Goal: Task Accomplishment & Management: Manage account settings

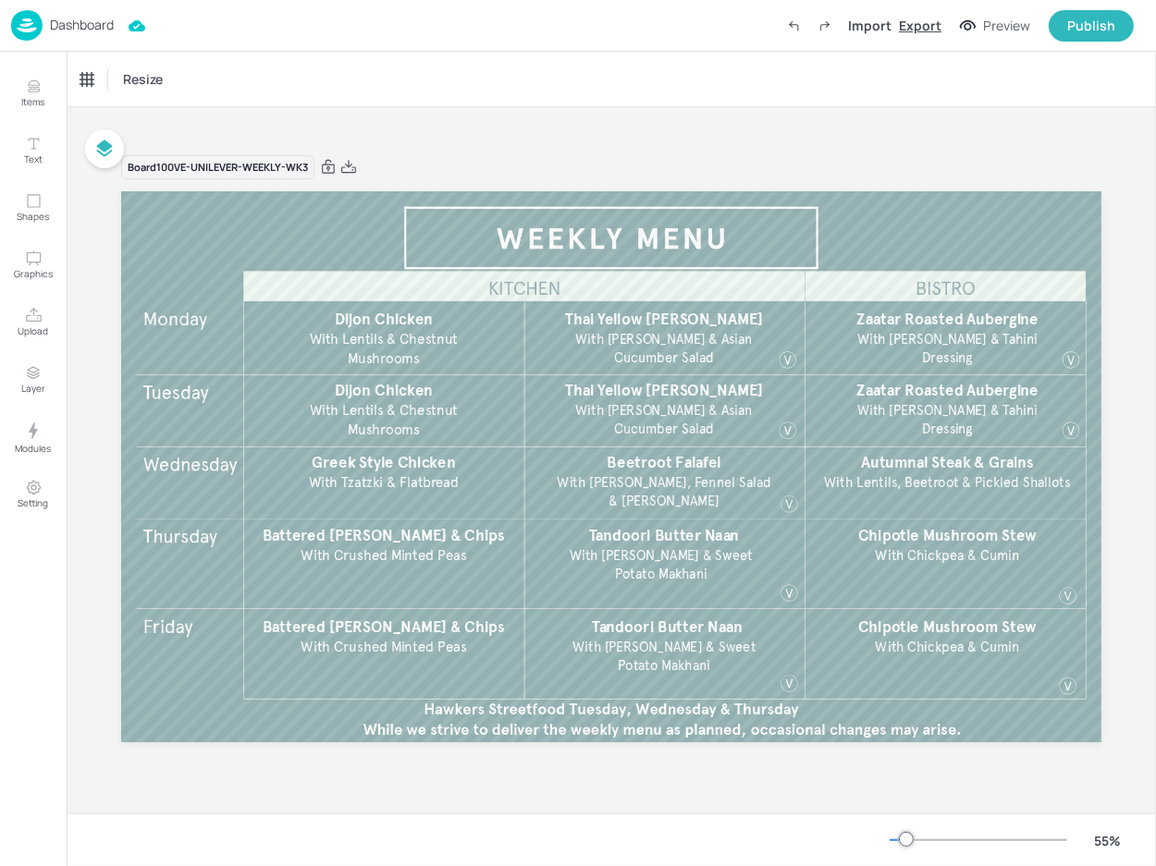
click at [929, 25] on div "Export" at bounding box center [920, 25] width 43 height 19
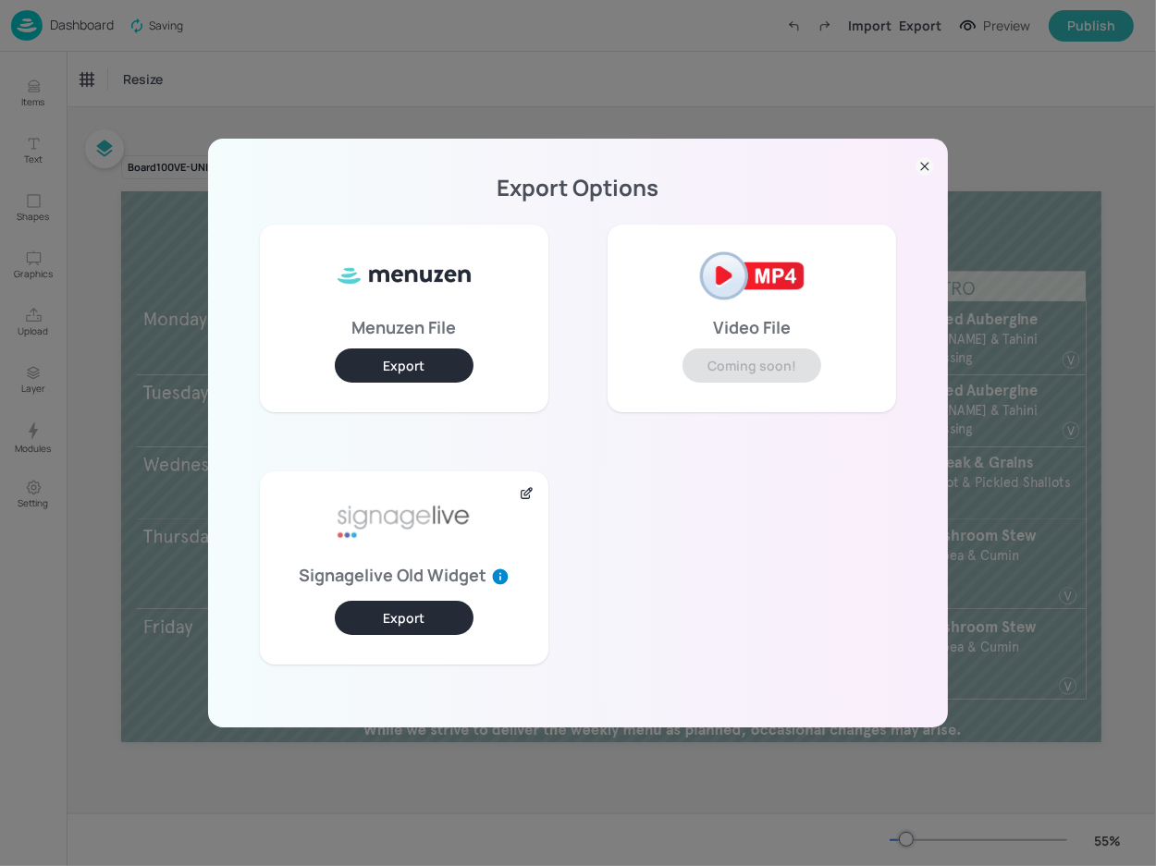
click at [525, 491] on icon at bounding box center [527, 493] width 16 height 15
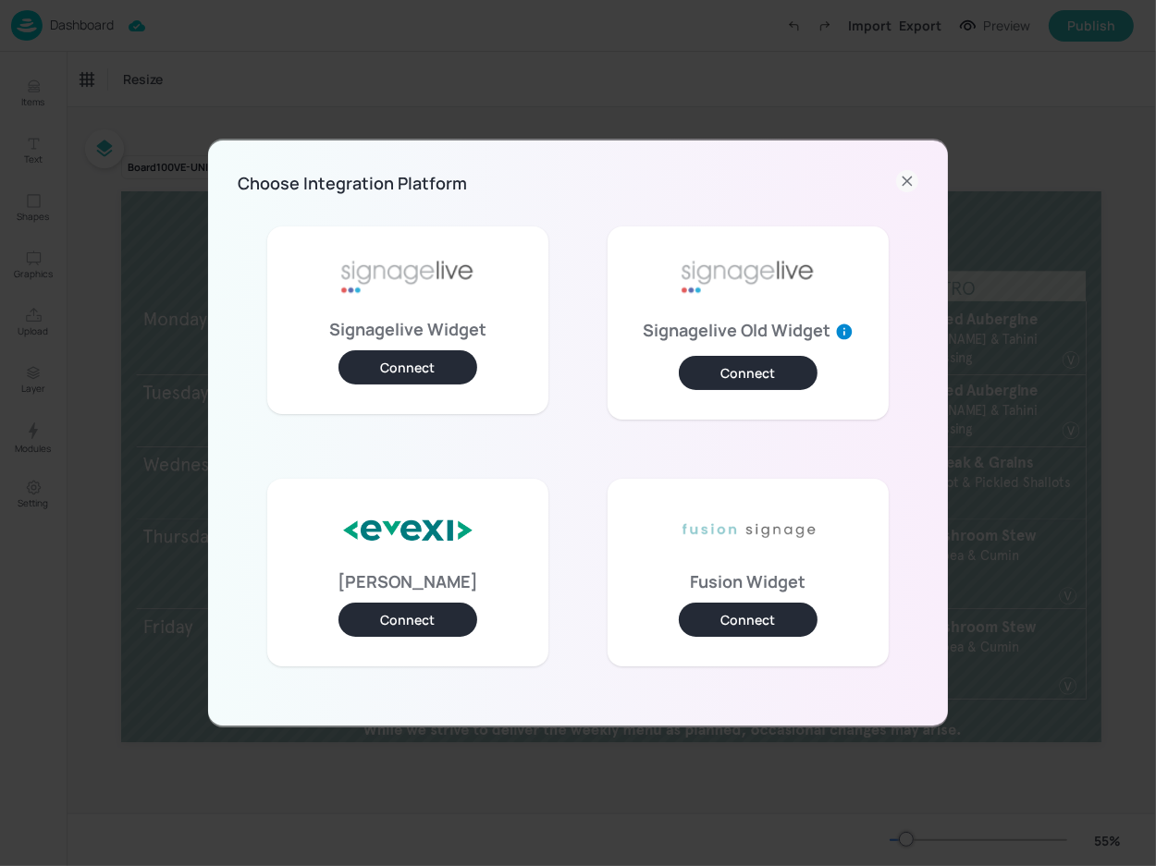
click at [424, 362] on button "Connect" at bounding box center [407, 367] width 139 height 34
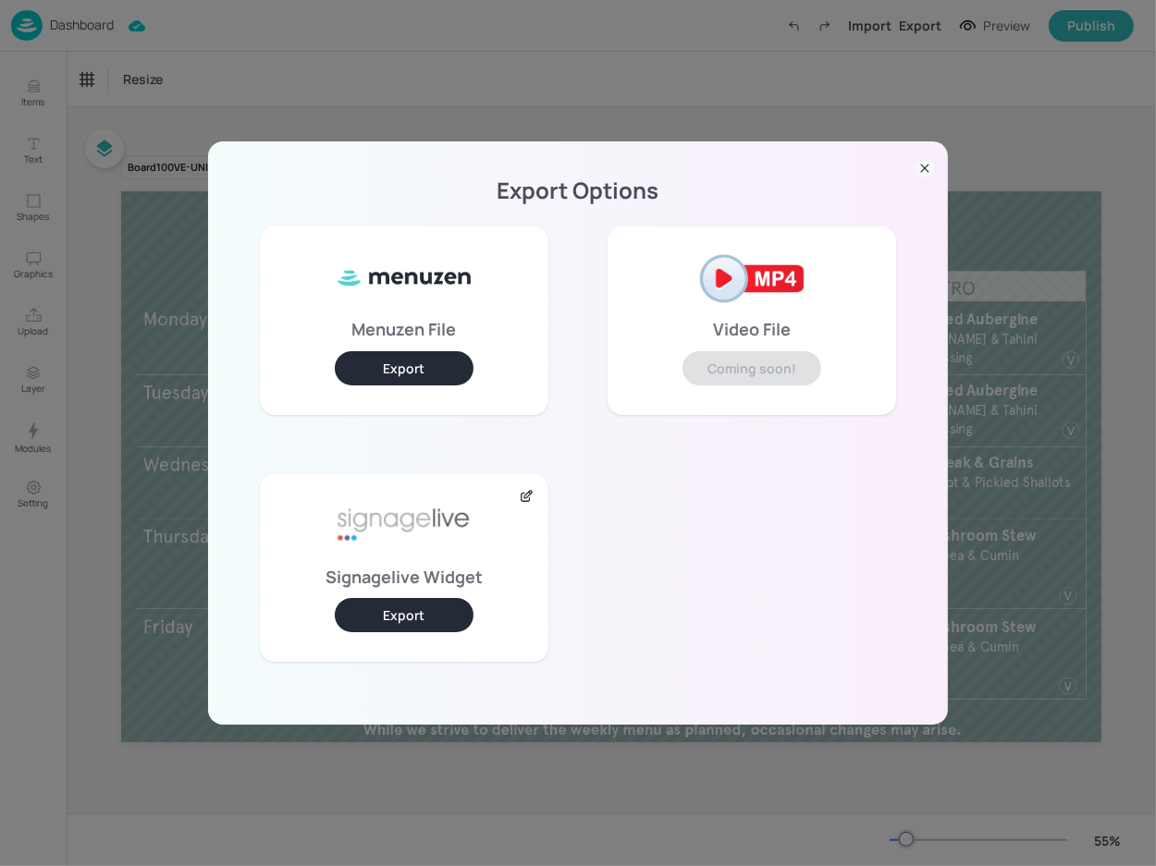
click at [406, 601] on button "Export" at bounding box center [404, 615] width 139 height 34
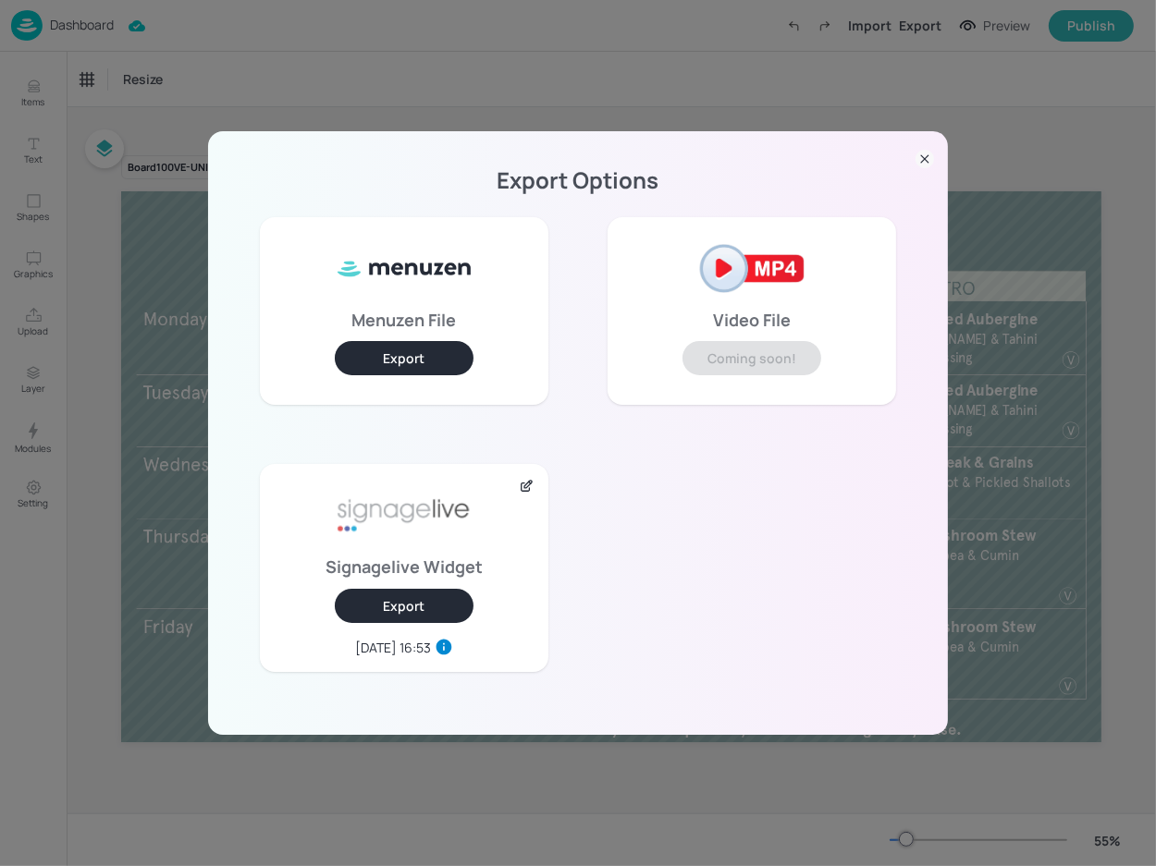
click at [917, 162] on icon at bounding box center [924, 159] width 18 height 18
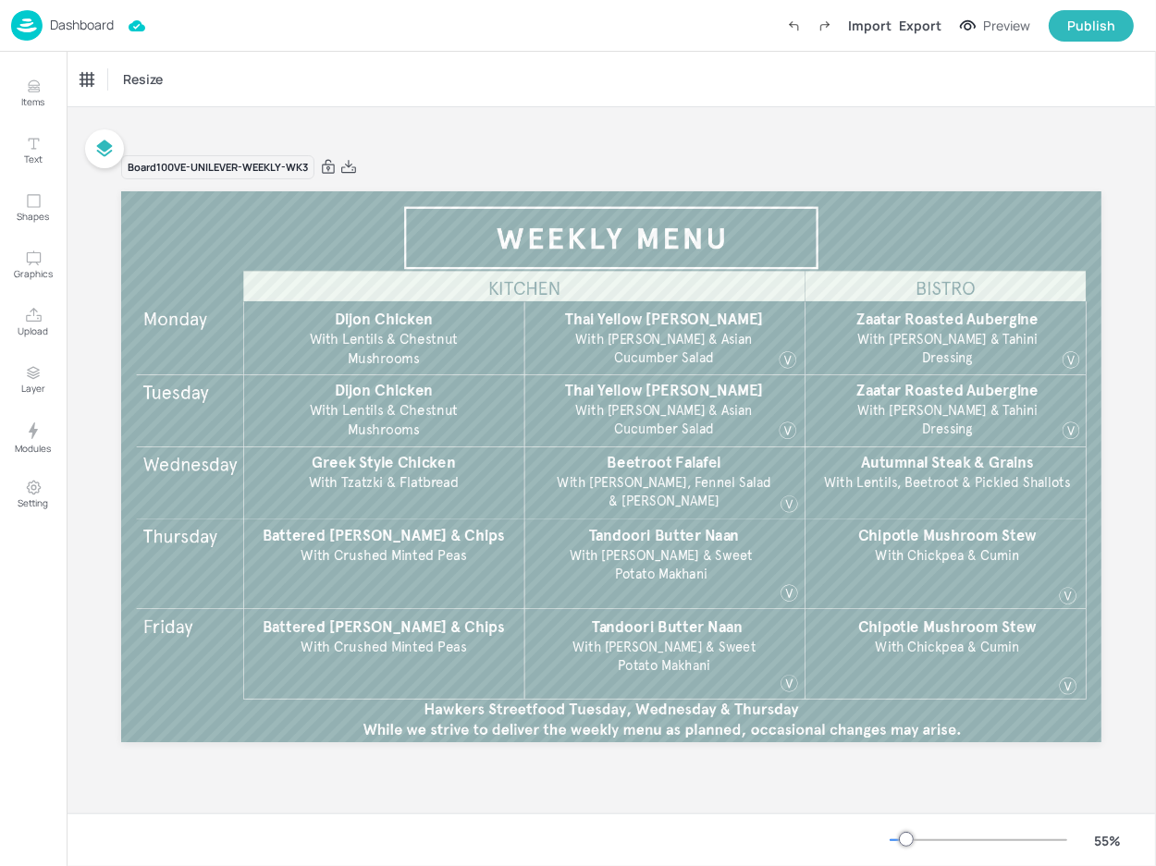
click at [684, 79] on div "Resize" at bounding box center [611, 79] width 1089 height 55
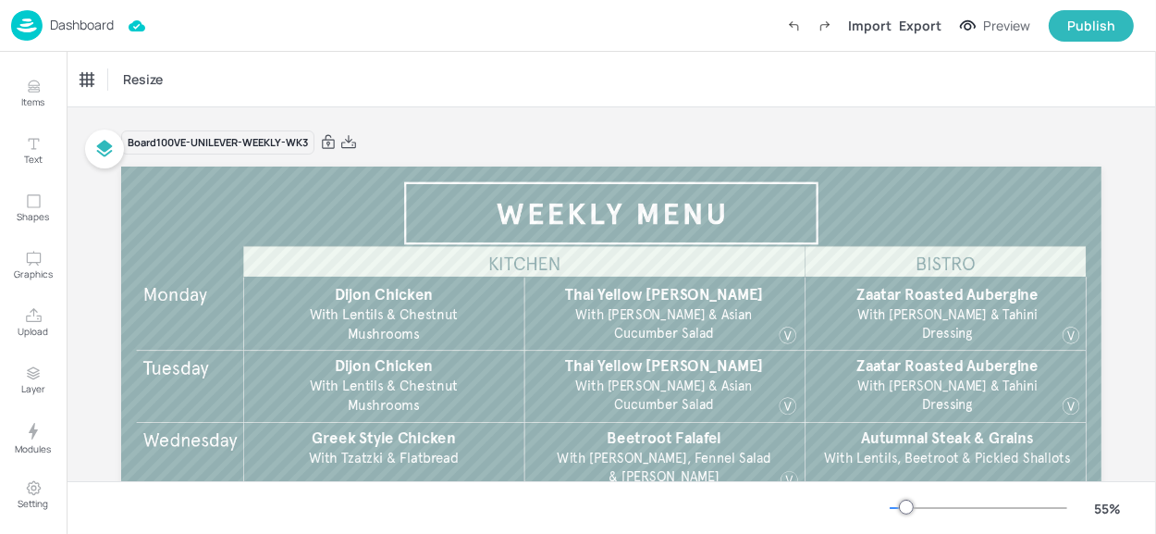
click at [81, 29] on p "Dashboard" at bounding box center [82, 24] width 64 height 13
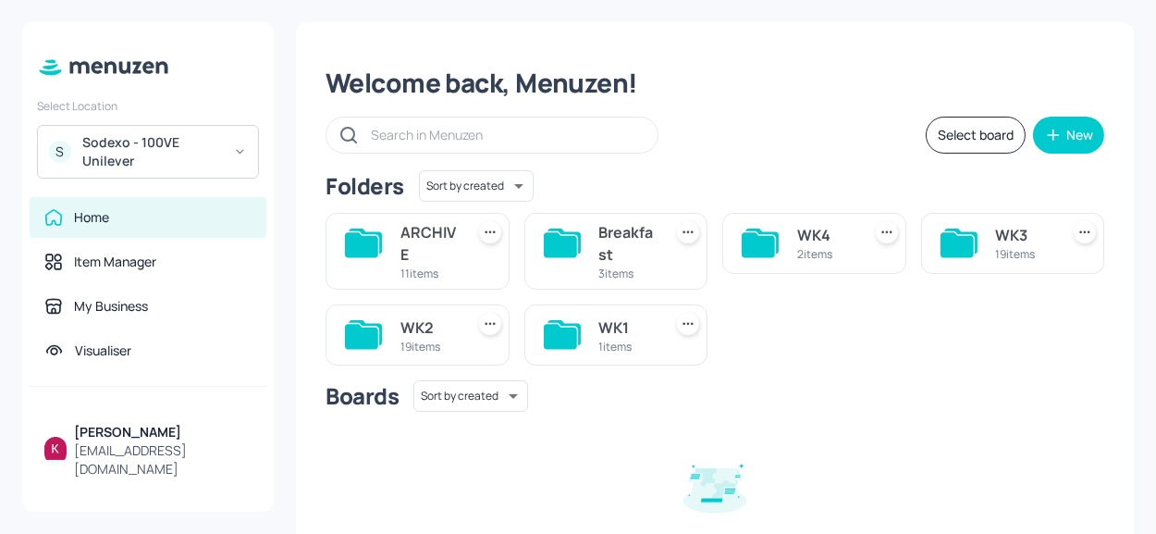
click at [429, 329] on div "WK2" at bounding box center [428, 327] width 56 height 22
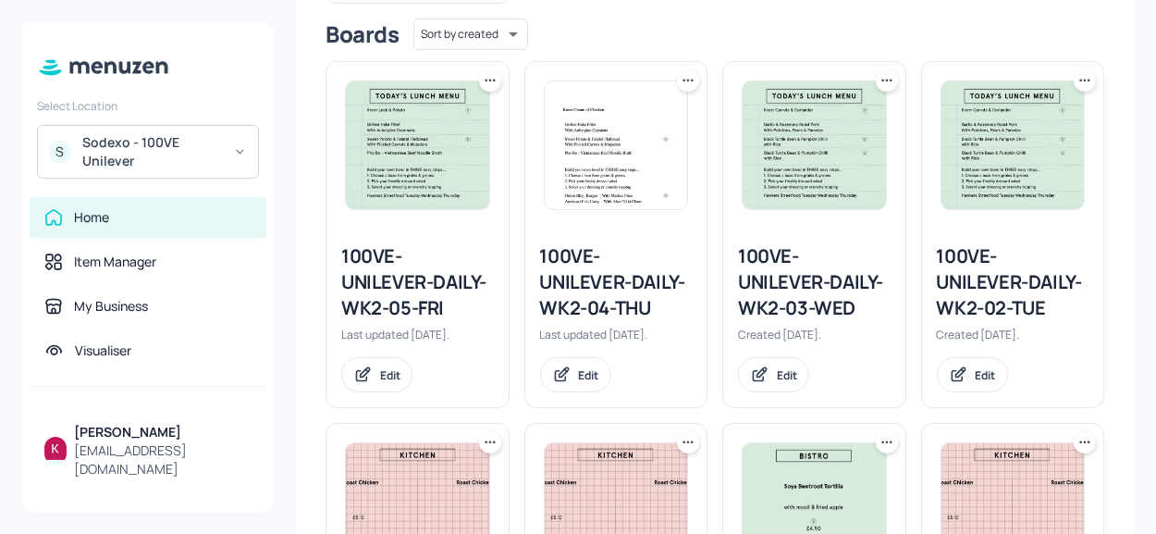
scroll to position [252, 0]
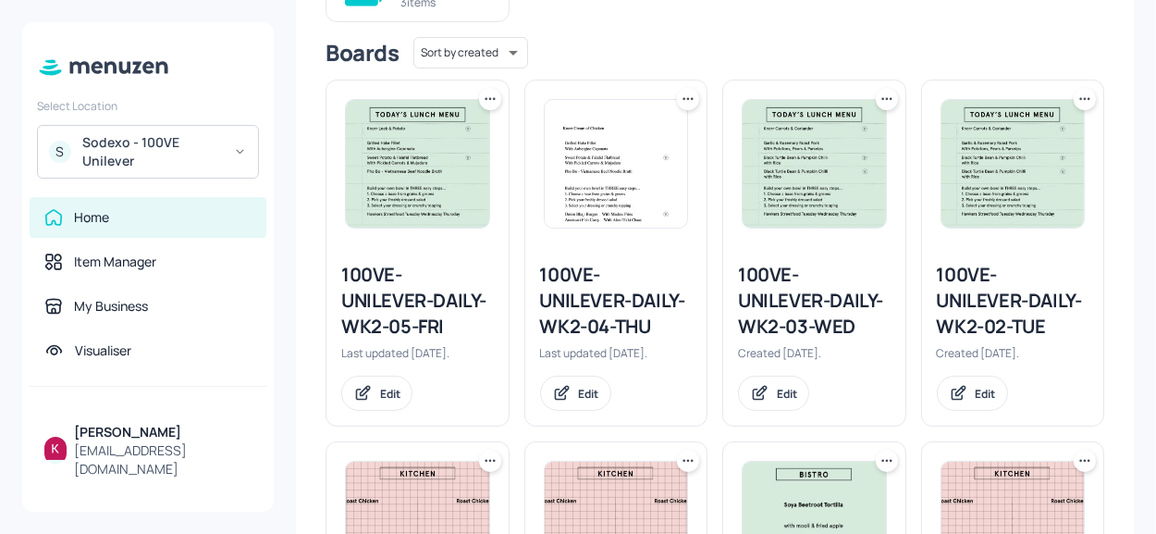
click at [444, 171] on img at bounding box center [417, 164] width 143 height 128
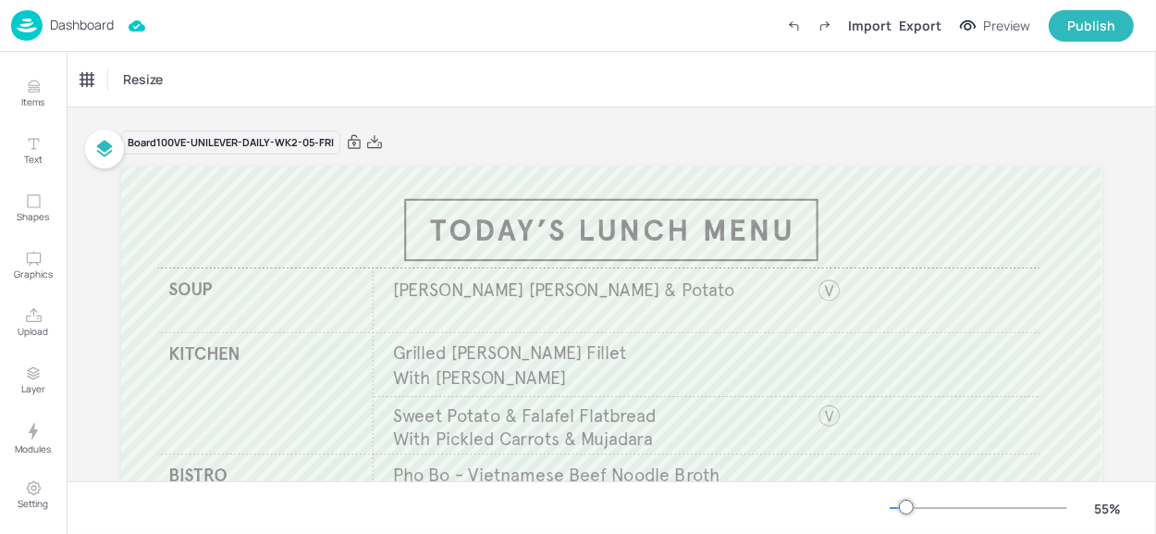
click at [59, 27] on p "Dashboard" at bounding box center [82, 24] width 64 height 13
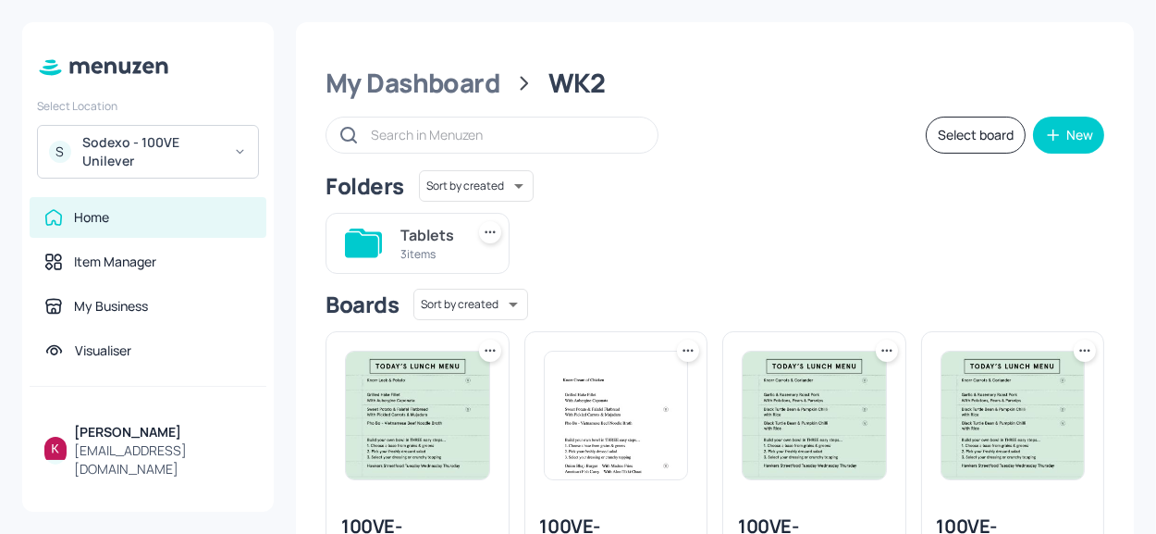
drag, startPoint x: 193, startPoint y: 139, endPoint x: 201, endPoint y: 132, distance: 9.8
click at [201, 133] on div "Sodexo - 100VE Unilever" at bounding box center [152, 151] width 140 height 37
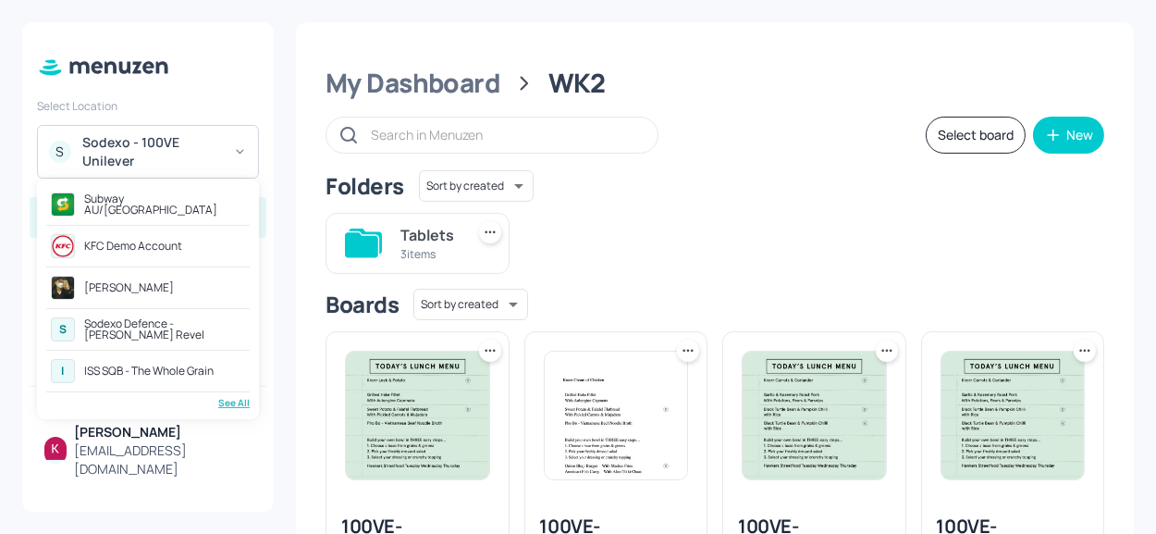
click at [133, 202] on div "Subway AU/NZ" at bounding box center [164, 204] width 161 height 22
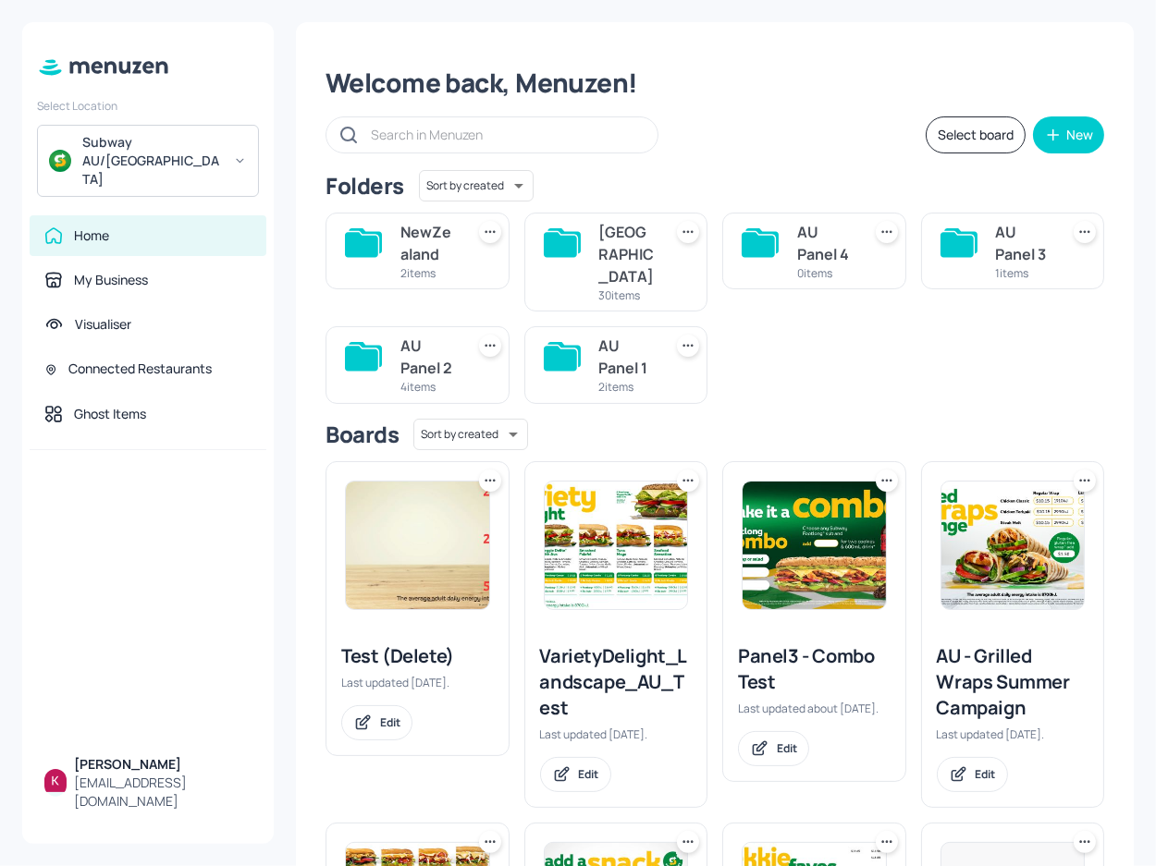
click at [468, 502] on img at bounding box center [417, 546] width 143 height 128
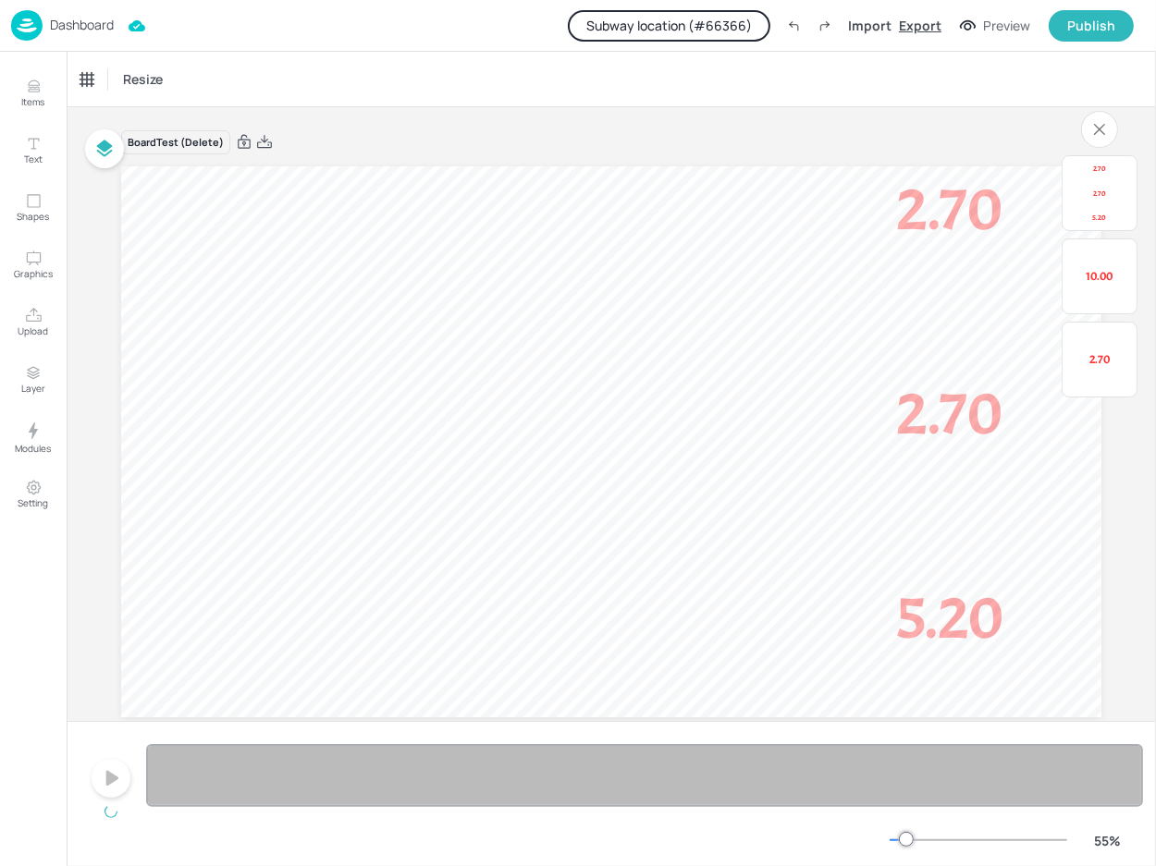
click at [914, 24] on div "Export" at bounding box center [920, 25] width 43 height 19
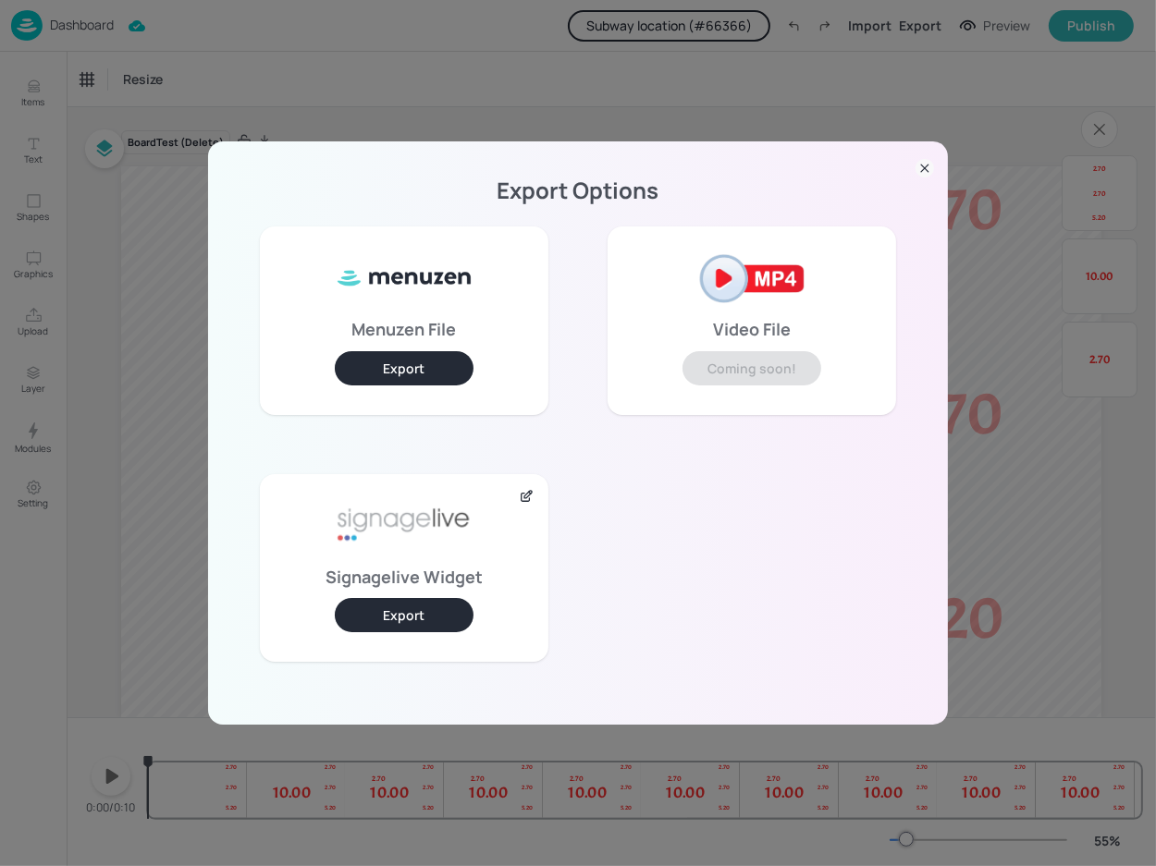
click at [418, 533] on button "Export" at bounding box center [404, 615] width 139 height 34
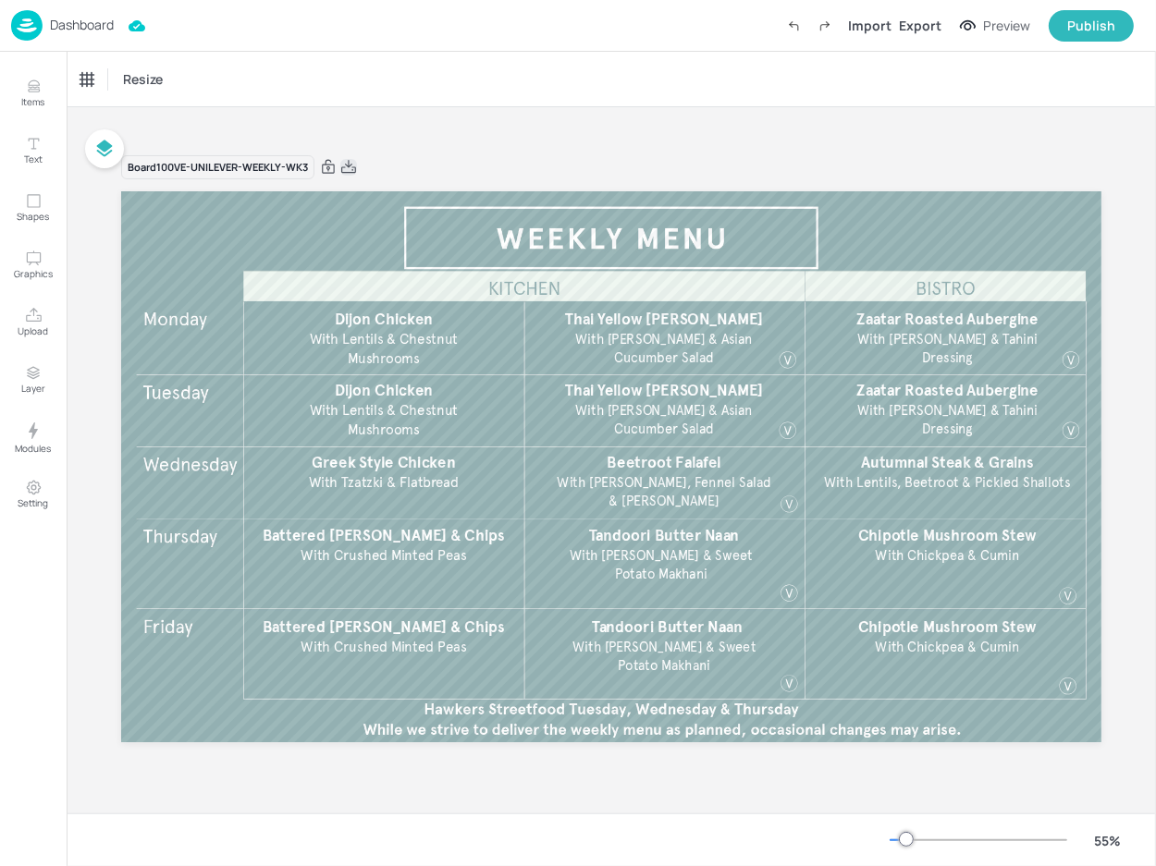
click at [352, 166] on icon at bounding box center [348, 167] width 17 height 18
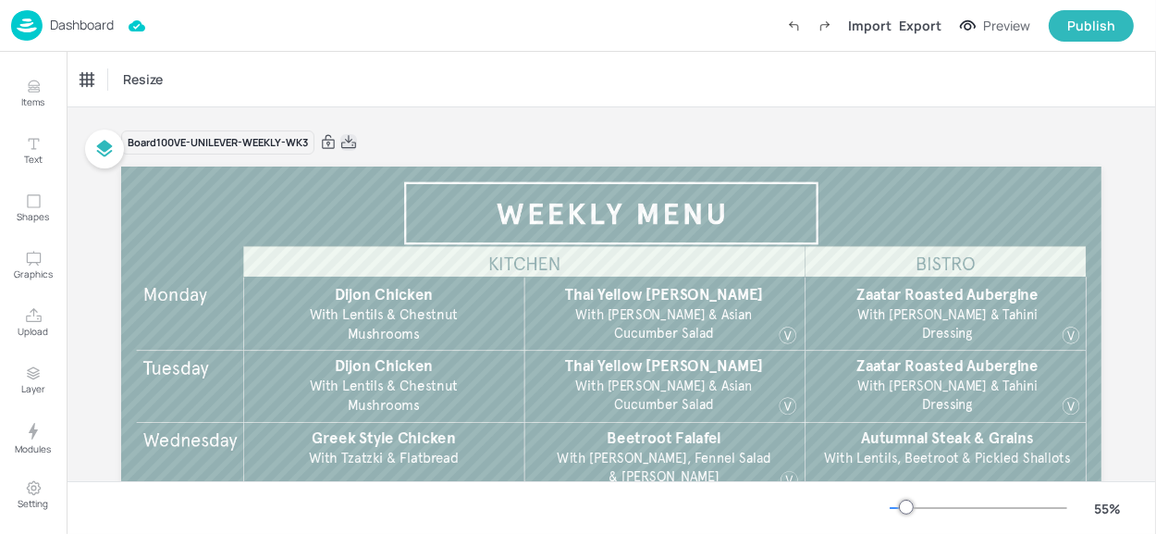
click at [346, 140] on icon at bounding box center [348, 141] width 15 height 13
click at [349, 139] on icon at bounding box center [348, 141] width 15 height 13
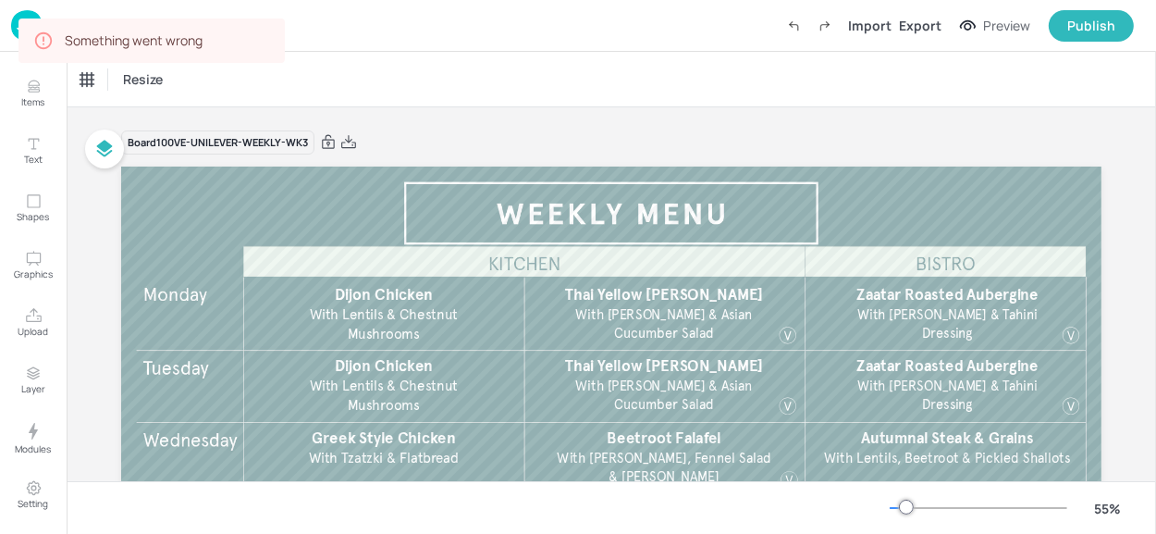
click at [438, 46] on div "Dashboard Import Export Preview Publish" at bounding box center [572, 25] width 1123 height 51
click at [21, 19] on div "Something went wrong" at bounding box center [151, 40] width 266 height 44
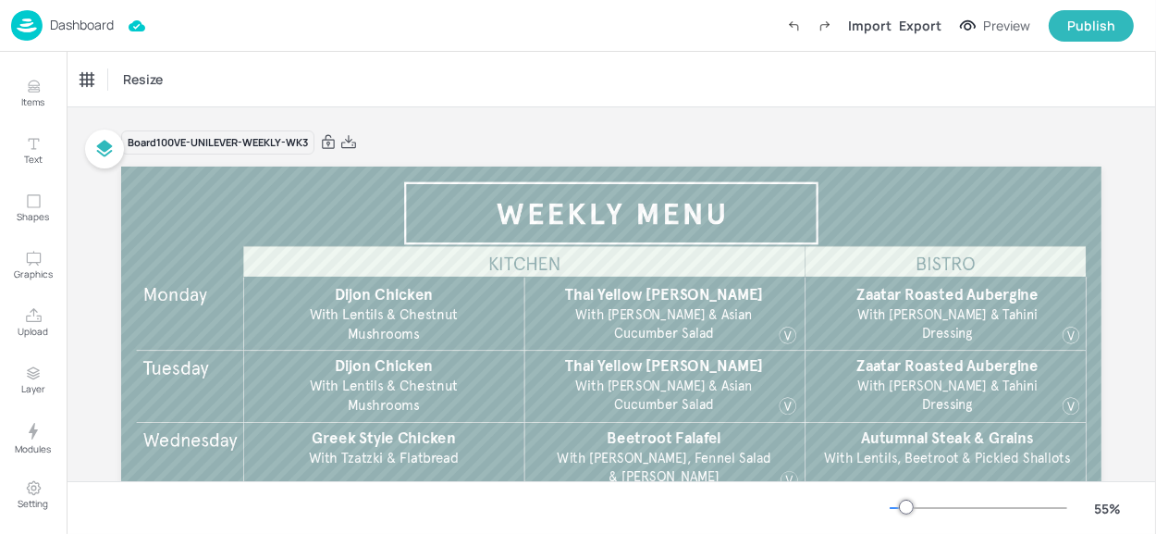
drag, startPoint x: 352, startPoint y: 135, endPoint x: 341, endPoint y: 158, distance: 25.6
click at [352, 135] on icon at bounding box center [348, 142] width 17 height 18
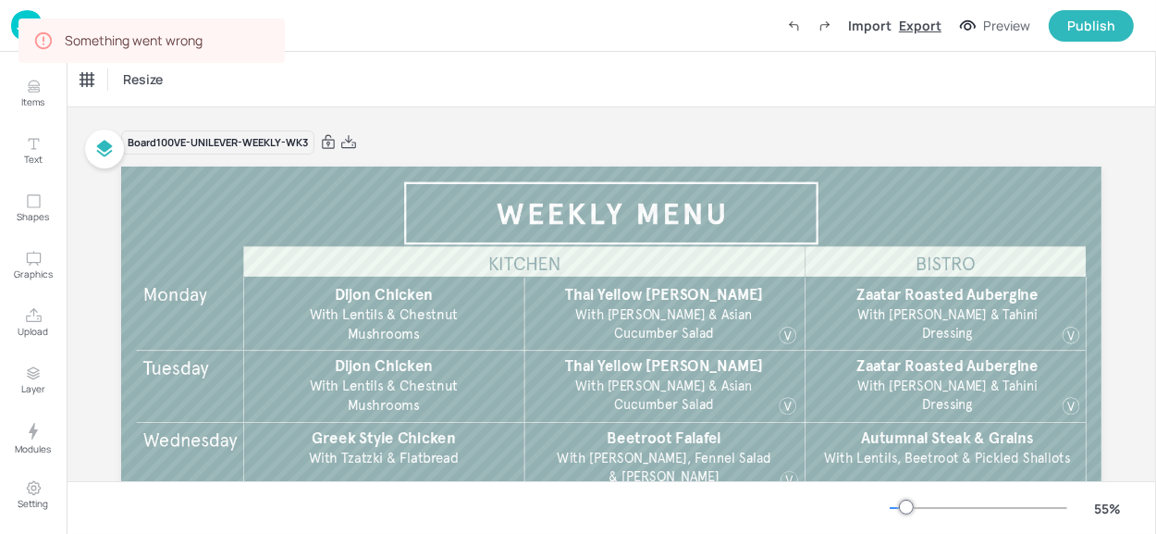
click at [912, 24] on div "Export" at bounding box center [920, 25] width 43 height 19
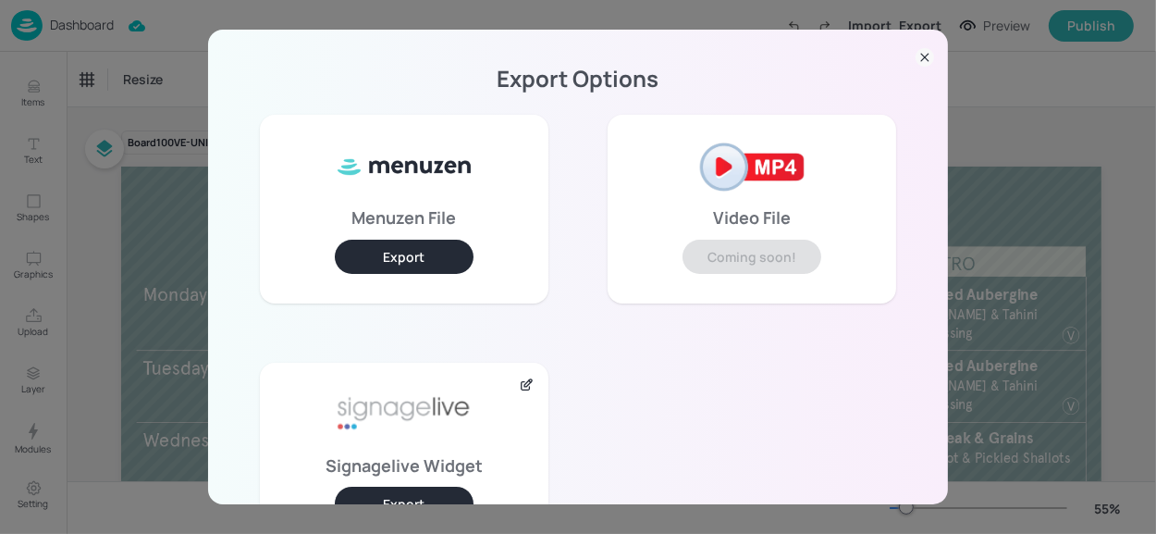
click at [1022, 122] on div "Export Options Menuzen File Export Video File Coming soon! Signagelive Widget E…" at bounding box center [578, 267] width 1156 height 534
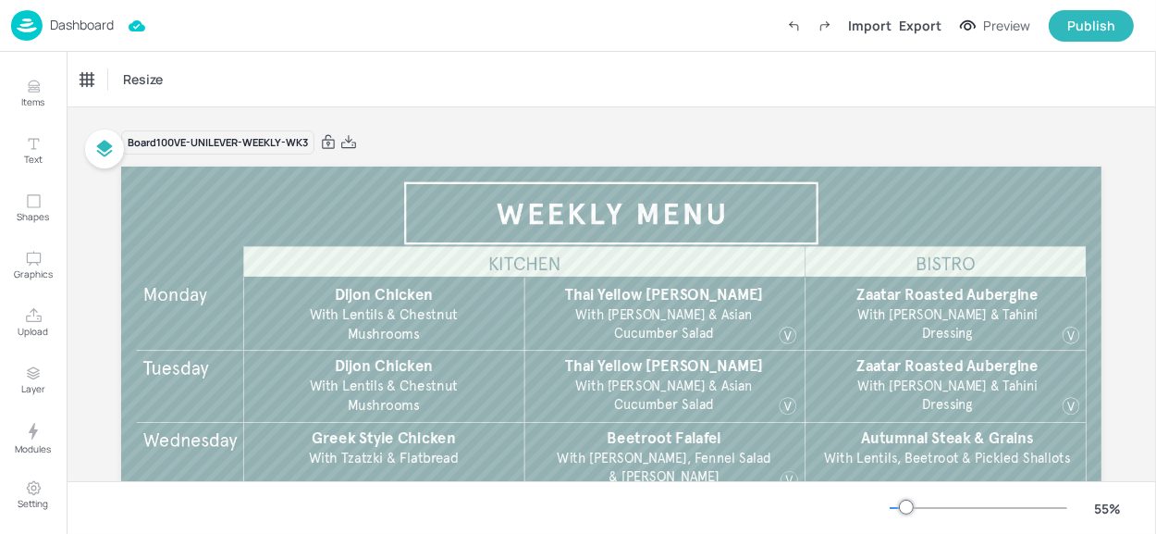
click at [72, 26] on p "Dashboard" at bounding box center [82, 24] width 64 height 13
click at [594, 103] on div "Resize" at bounding box center [611, 79] width 1089 height 55
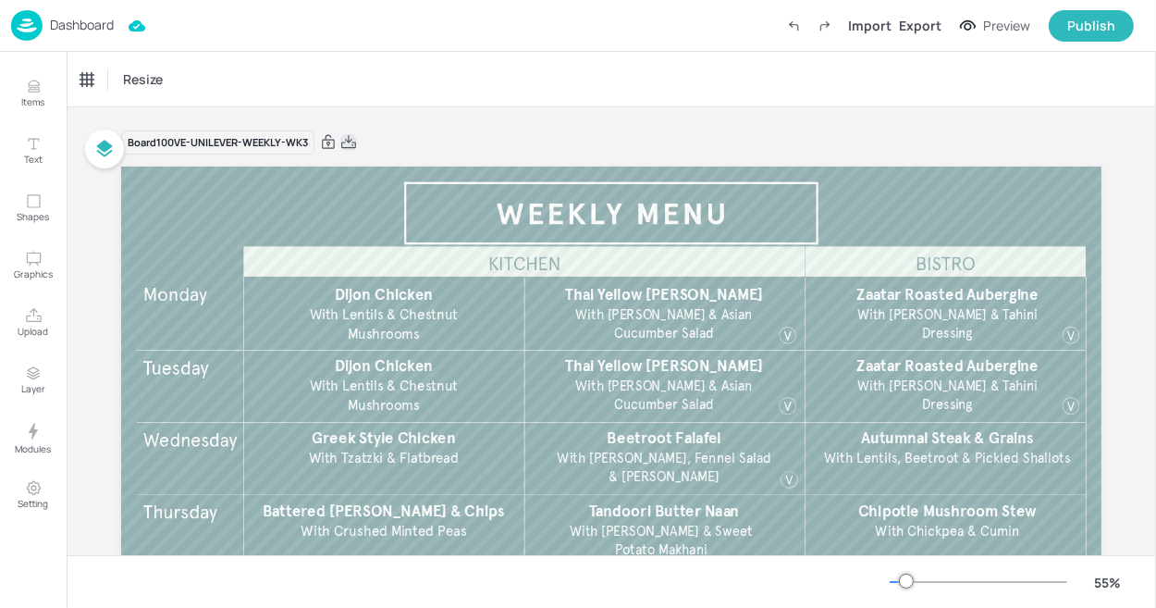
click at [350, 141] on icon at bounding box center [348, 142] width 17 height 18
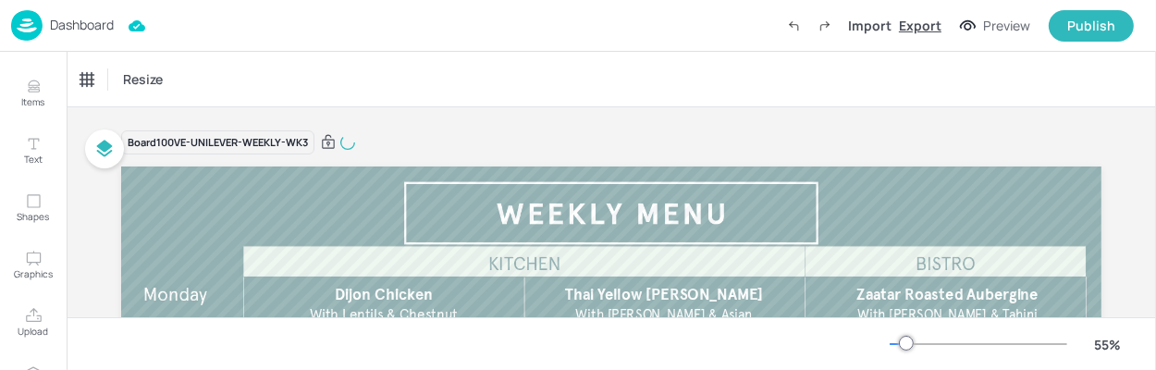
click at [921, 21] on div "Export" at bounding box center [920, 25] width 43 height 19
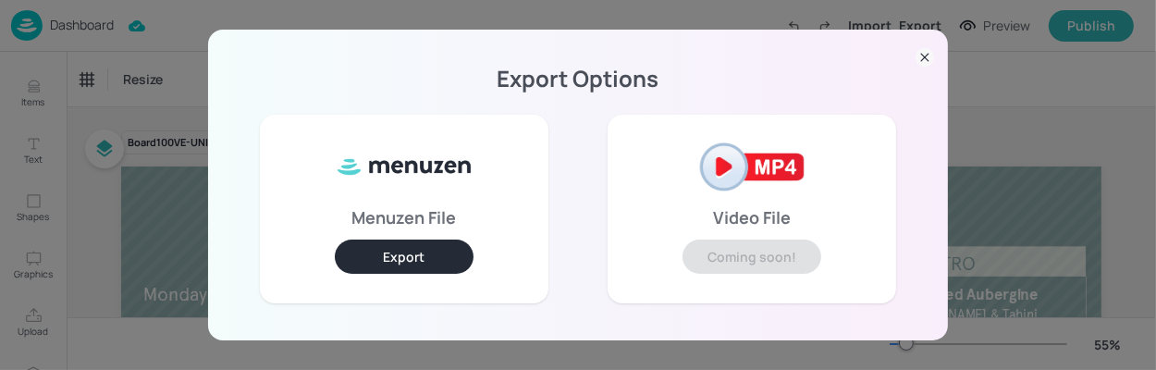
click at [433, 253] on button "Export" at bounding box center [404, 257] width 139 height 34
click at [1031, 142] on div "Export Options Menuzen File Export Video File Coming soon! Signagelive Widget E…" at bounding box center [578, 185] width 1156 height 370
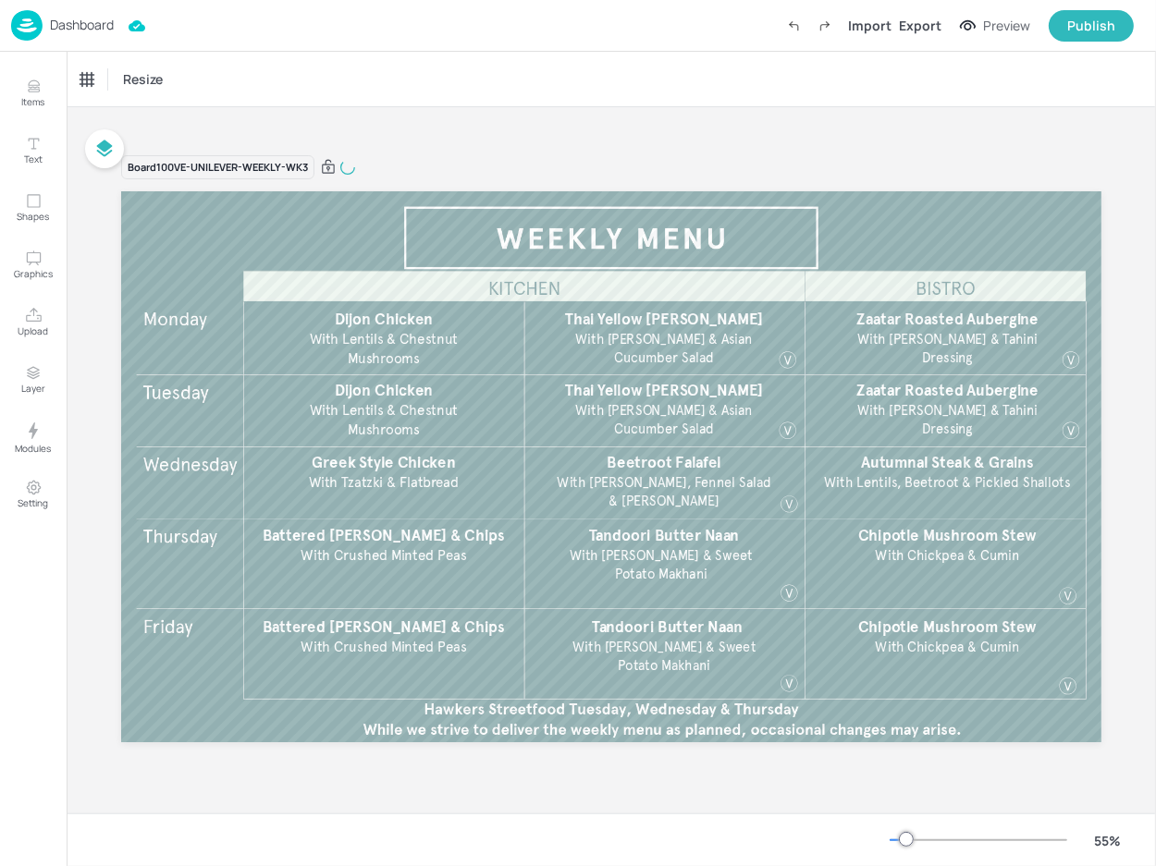
click at [68, 28] on p "Dashboard" at bounding box center [82, 24] width 64 height 13
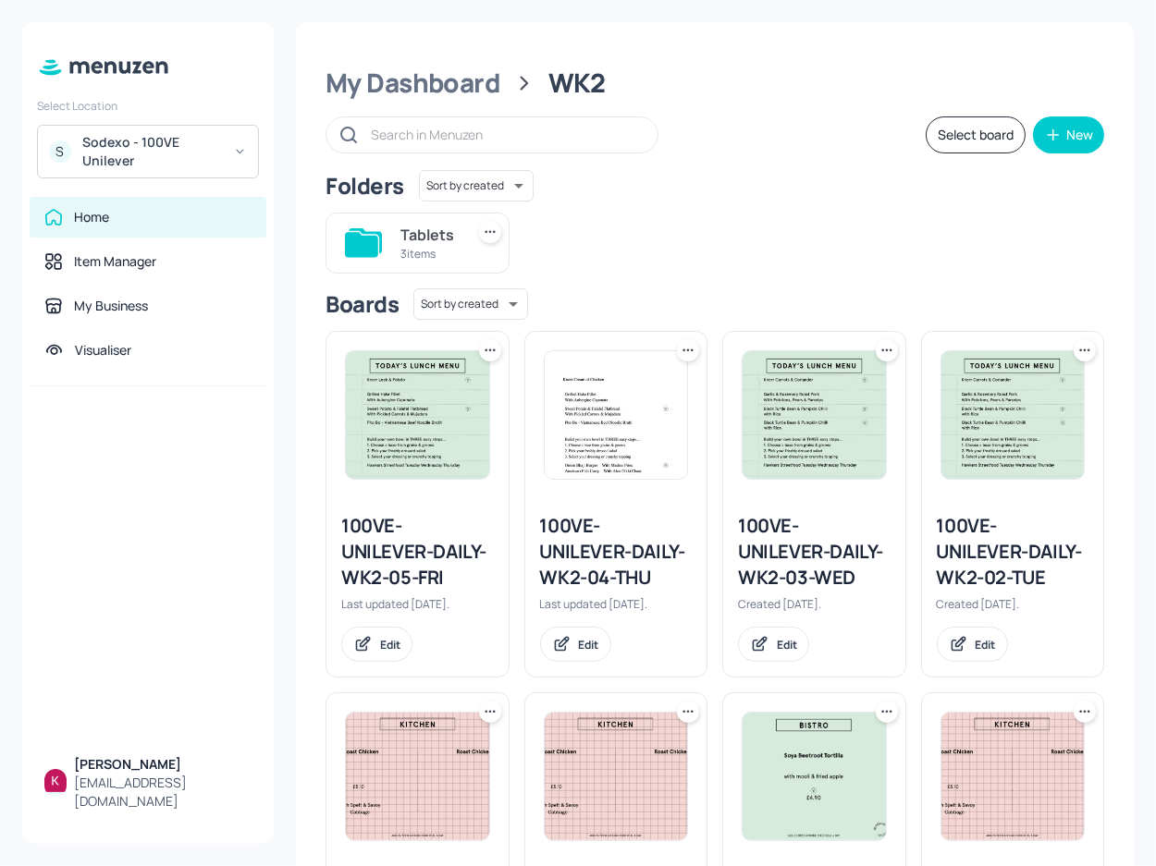
click at [149, 141] on div "Sodexo - 100VE Unilever" at bounding box center [152, 151] width 140 height 37
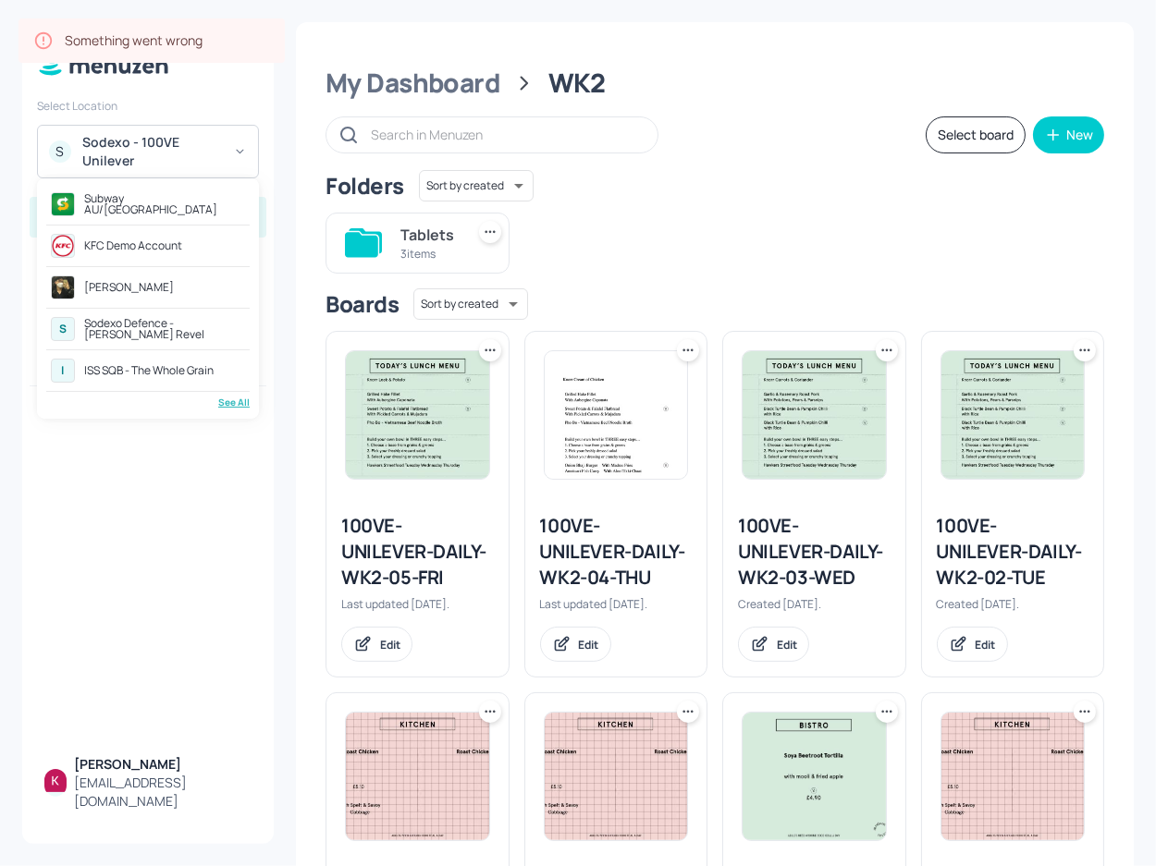
click at [142, 279] on div "[PERSON_NAME]" at bounding box center [147, 287] width 203 height 33
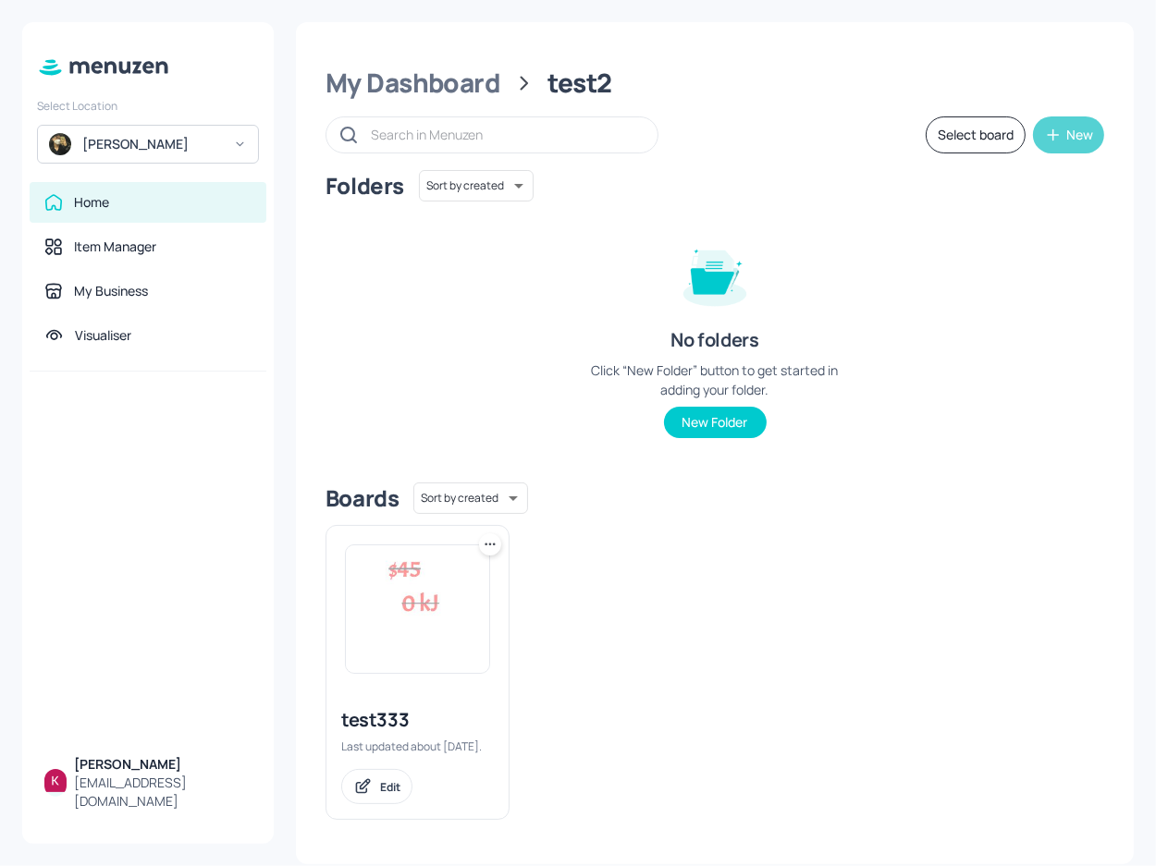
click at [1070, 131] on div "New" at bounding box center [1079, 135] width 27 height 13
click at [989, 221] on div "Add new board" at bounding box center [1006, 223] width 185 height 41
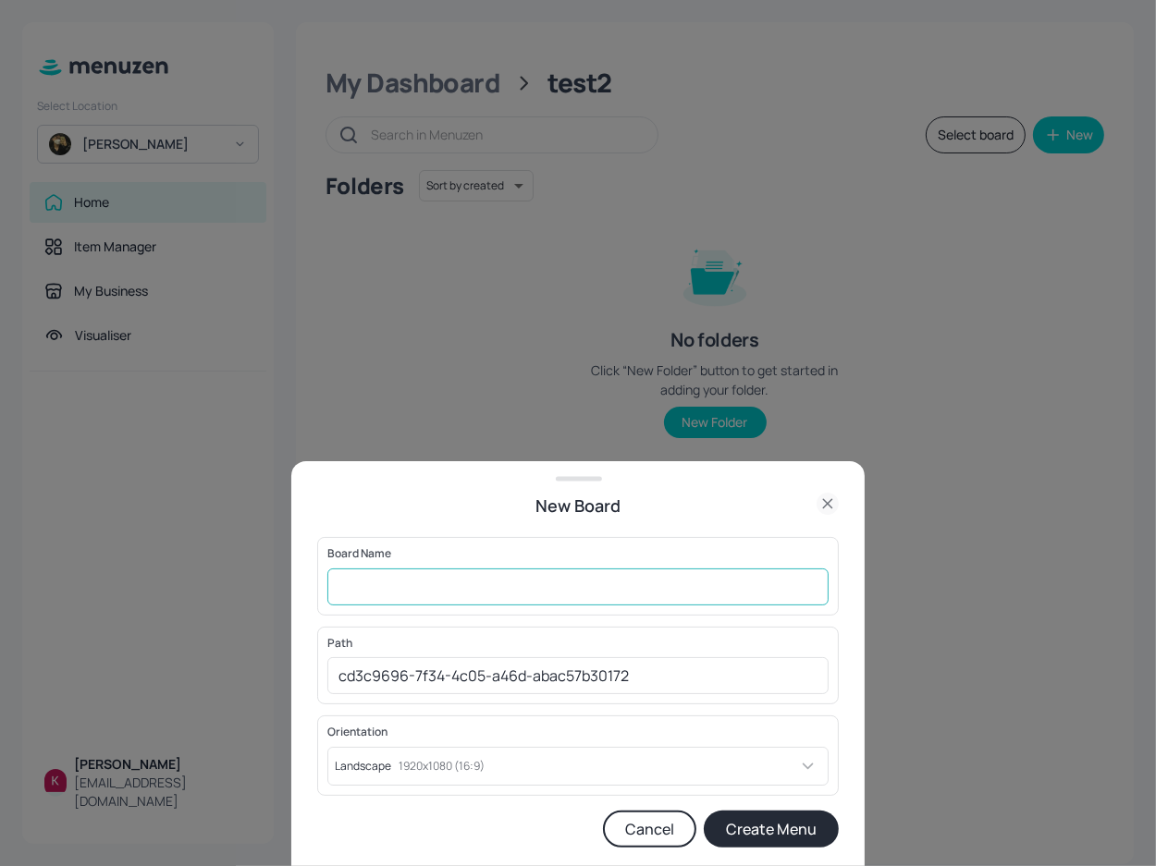
click at [598, 594] on input "text" at bounding box center [577, 587] width 501 height 37
type input "[PERSON_NAME]"
click at [805, 823] on button "Create Menu" at bounding box center [771, 829] width 135 height 37
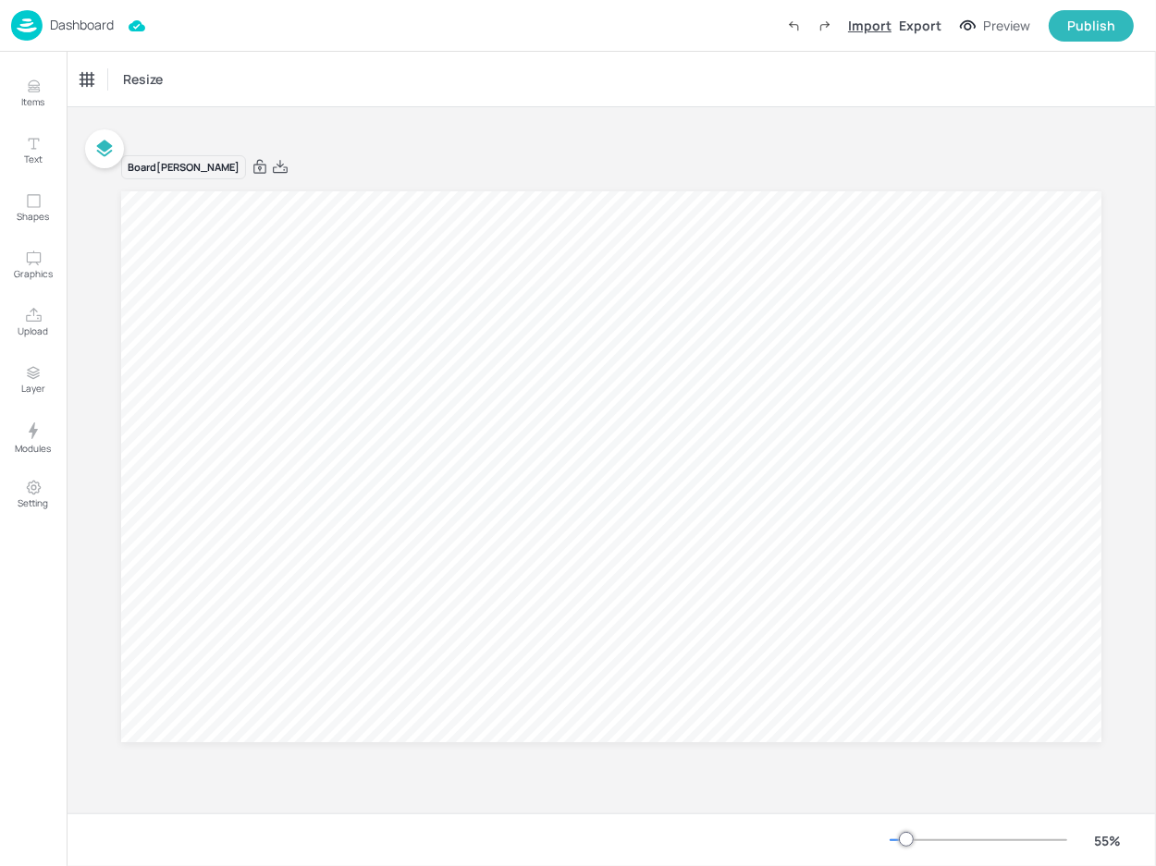
click at [863, 29] on div "Import" at bounding box center [869, 25] width 43 height 19
type input "kcal"
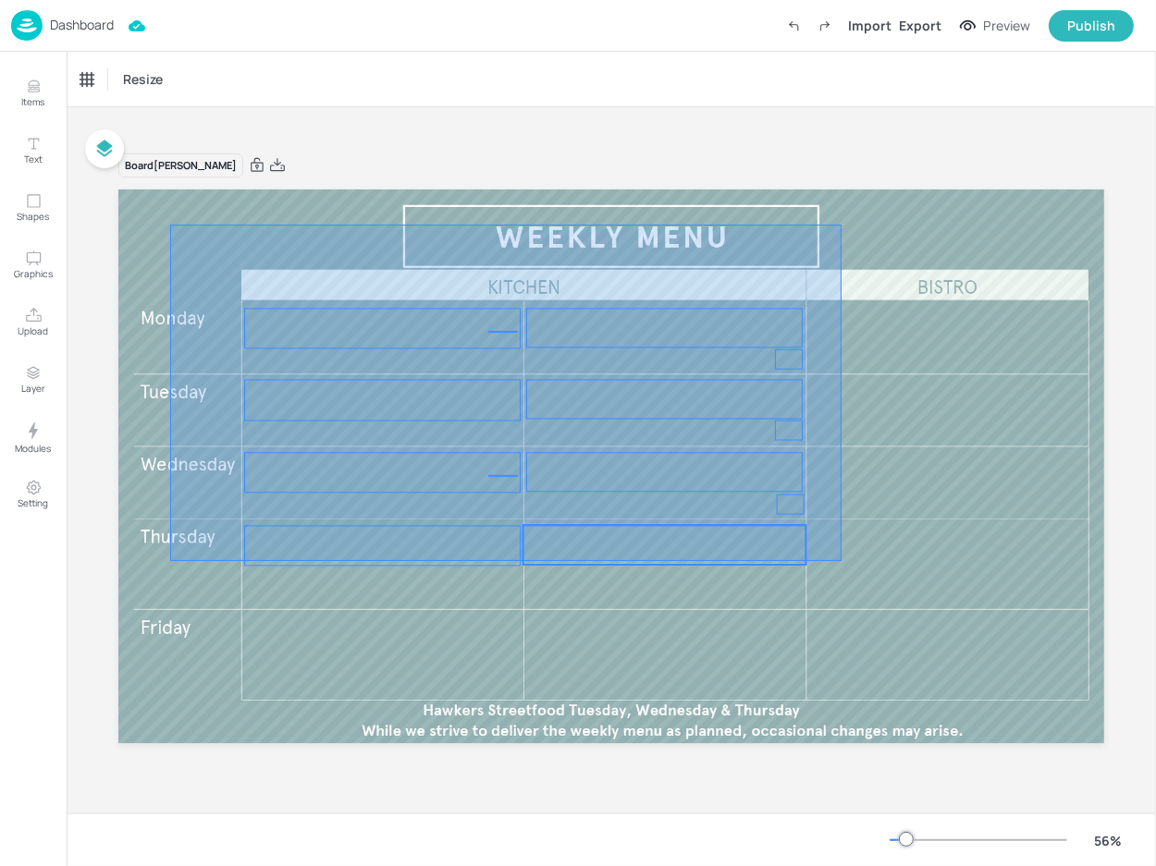
drag, startPoint x: 332, startPoint y: 265, endPoint x: 1064, endPoint y: 699, distance: 851.2
click at [1060, 190] on div at bounding box center [611, 190] width 986 height 0
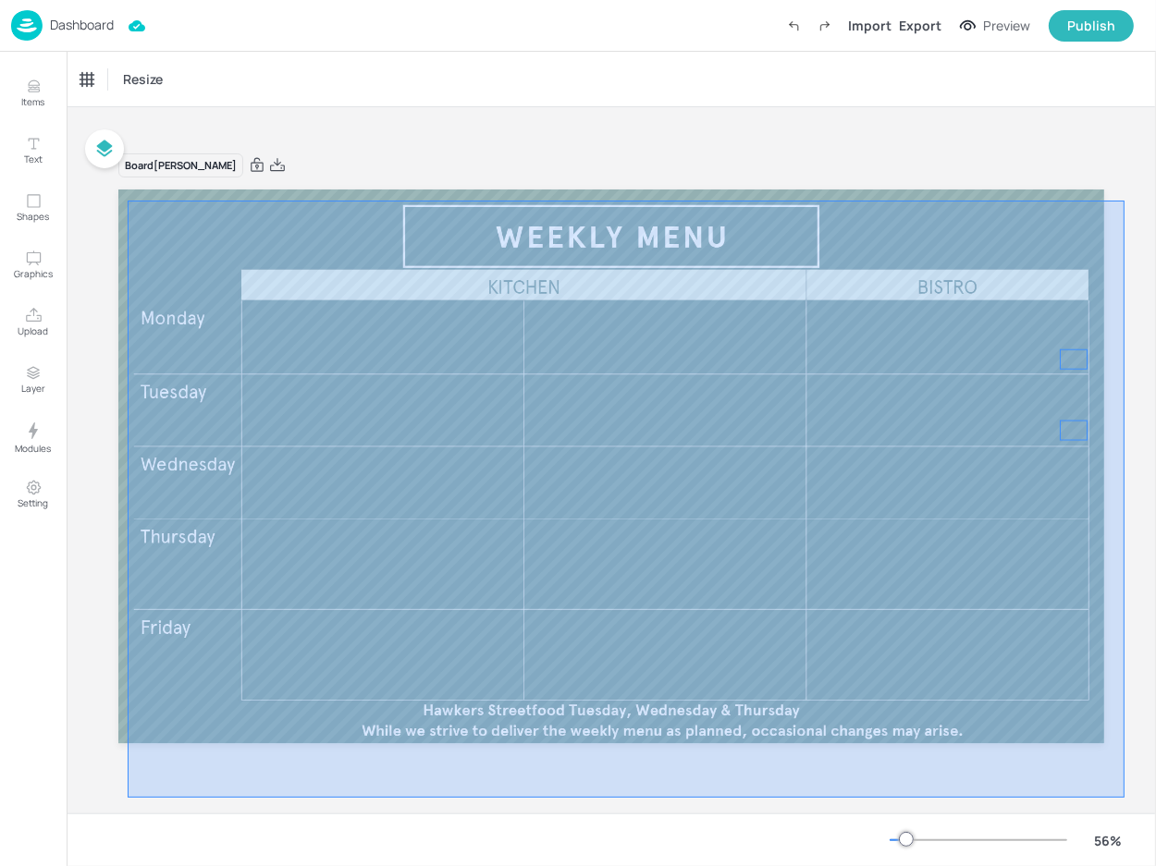
drag, startPoint x: 128, startPoint y: 202, endPoint x: 1139, endPoint y: 792, distance: 1171.1
click at [1135, 798] on div "Board KAI PHAM" at bounding box center [611, 460] width 1089 height 706
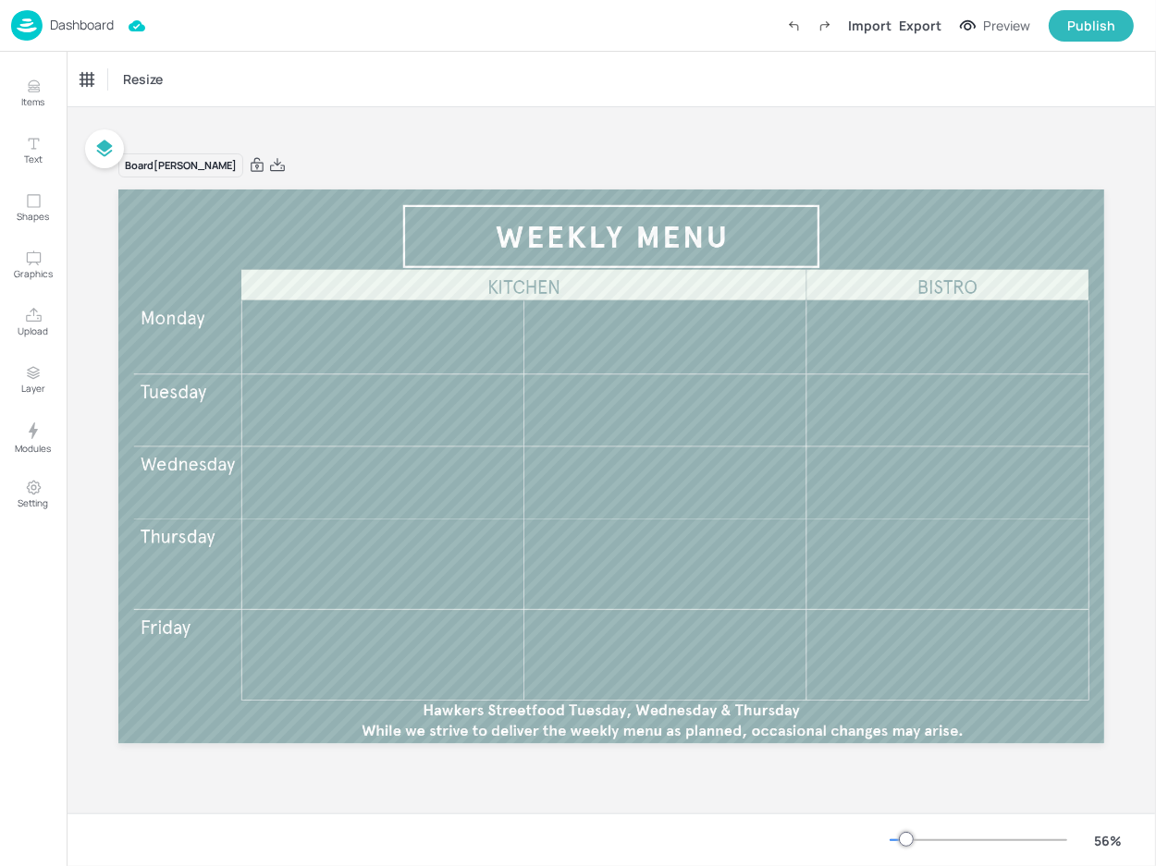
click at [416, 115] on div "Board KAI PHAM" at bounding box center [611, 460] width 1089 height 706
click at [269, 162] on icon at bounding box center [277, 165] width 17 height 18
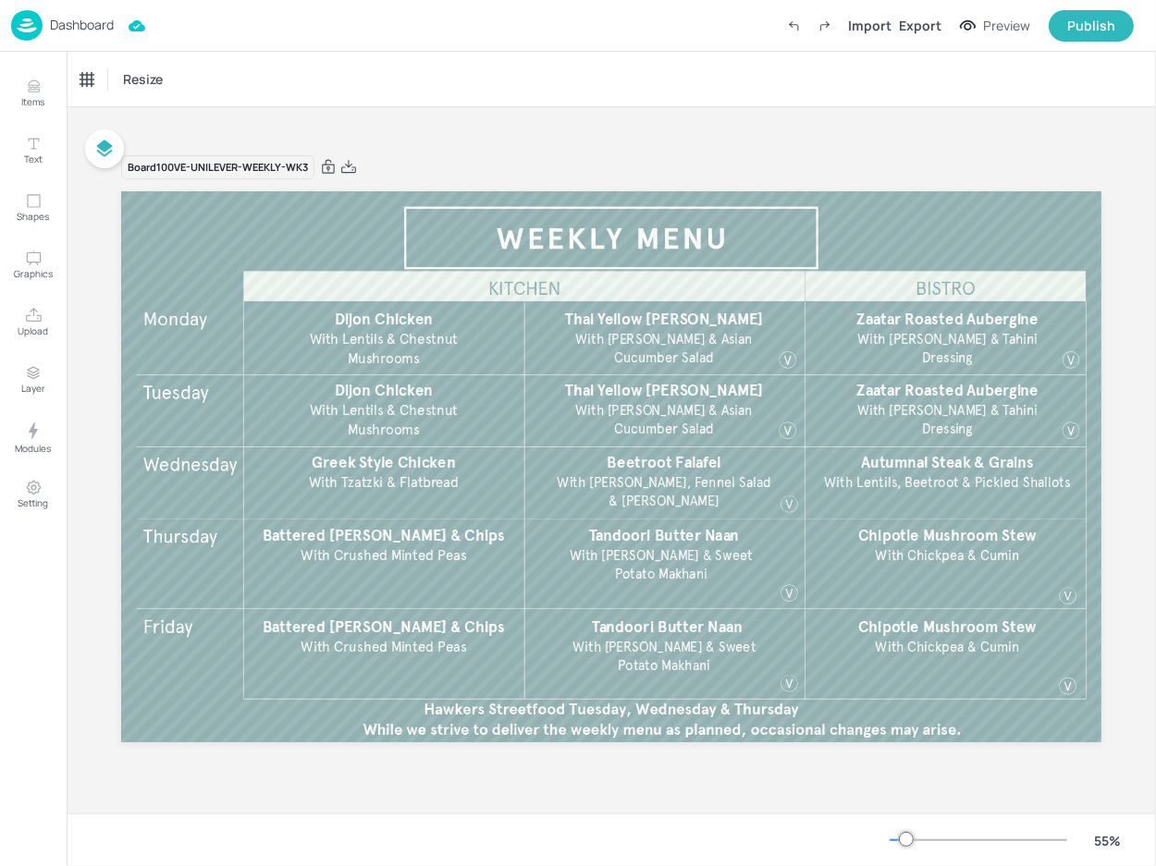
drag, startPoint x: 357, startPoint y: 163, endPoint x: 604, endPoint y: 172, distance: 247.1
click at [357, 163] on icon at bounding box center [348, 167] width 17 height 18
click at [488, 92] on div "Resize" at bounding box center [611, 79] width 1089 height 55
click at [434, 27] on div "Dashboard Import Export Preview Publish" at bounding box center [572, 25] width 1123 height 51
drag, startPoint x: 123, startPoint y: 168, endPoint x: 246, endPoint y: 174, distance: 123.1
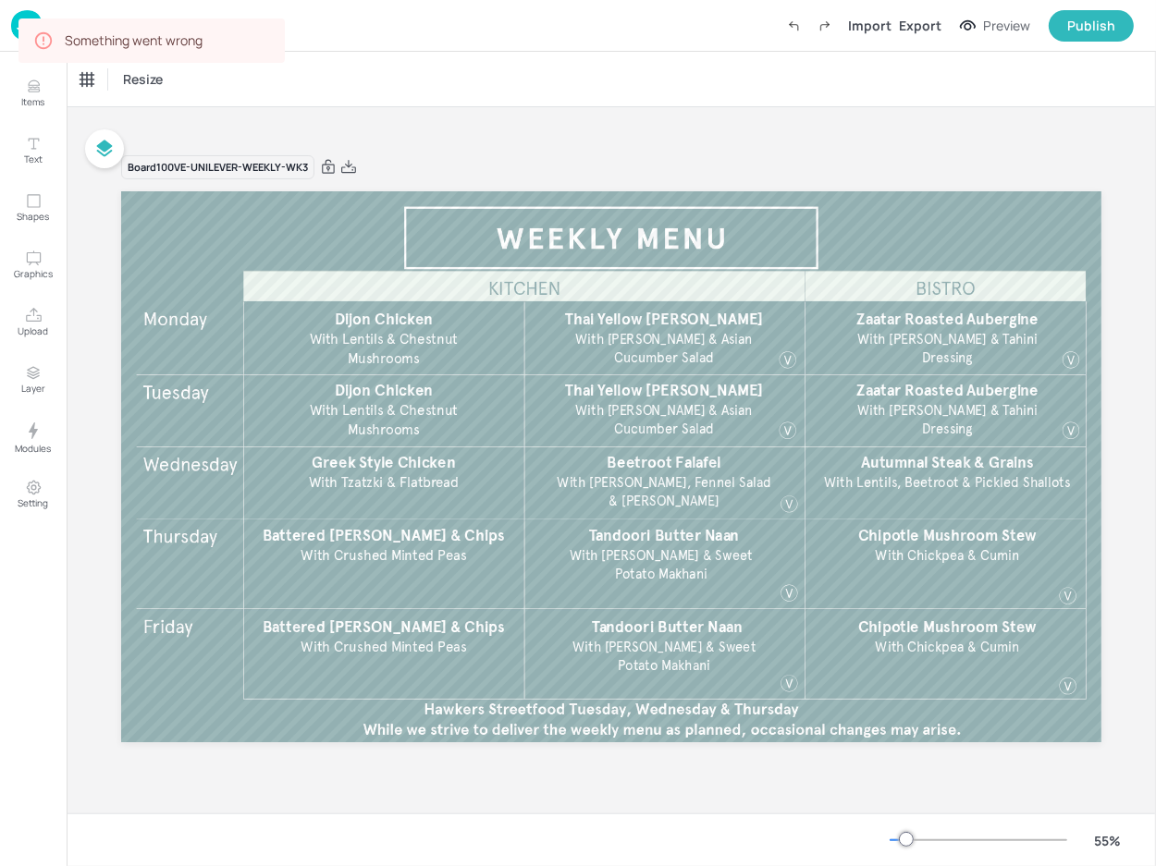
click at [246, 174] on div "Resize Board 100VE-UNILEVER-WEEKLY-WK3 Thai Yellow Curry With Jasmine Rice & As…" at bounding box center [611, 459] width 1089 height 815
drag, startPoint x: 303, startPoint y: 164, endPoint x: 219, endPoint y: 170, distance: 84.4
click at [219, 170] on div "Board 100VE-UNILEVER-WEEKLY-WK3" at bounding box center [217, 167] width 193 height 25
drag, startPoint x: 249, startPoint y: 163, endPoint x: 122, endPoint y: 166, distance: 126.7
click at [123, 166] on div "Resize Board 100VE-UNILEVER-WEEKLY-WK3 Thai Yellow Curry With Jasmine Rice & As…" at bounding box center [611, 459] width 1089 height 815
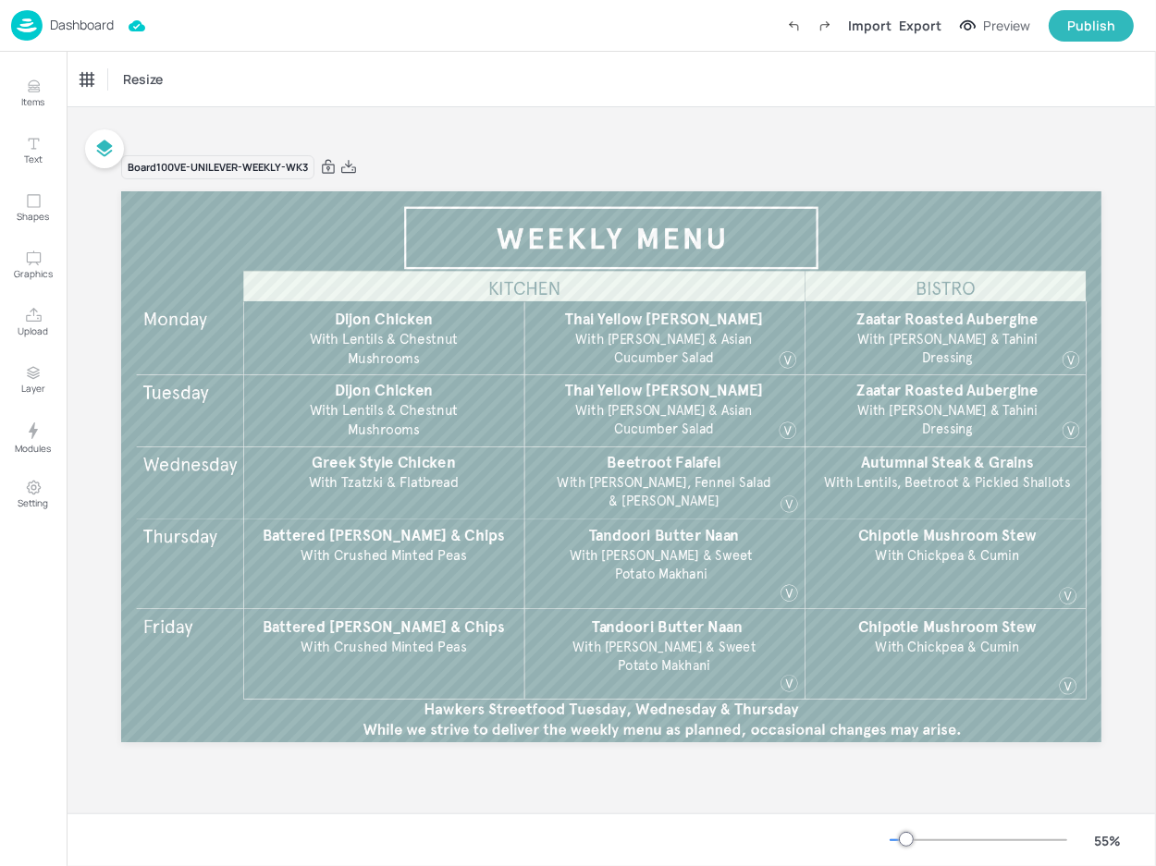
click at [98, 12] on div "Dashboard" at bounding box center [62, 25] width 103 height 31
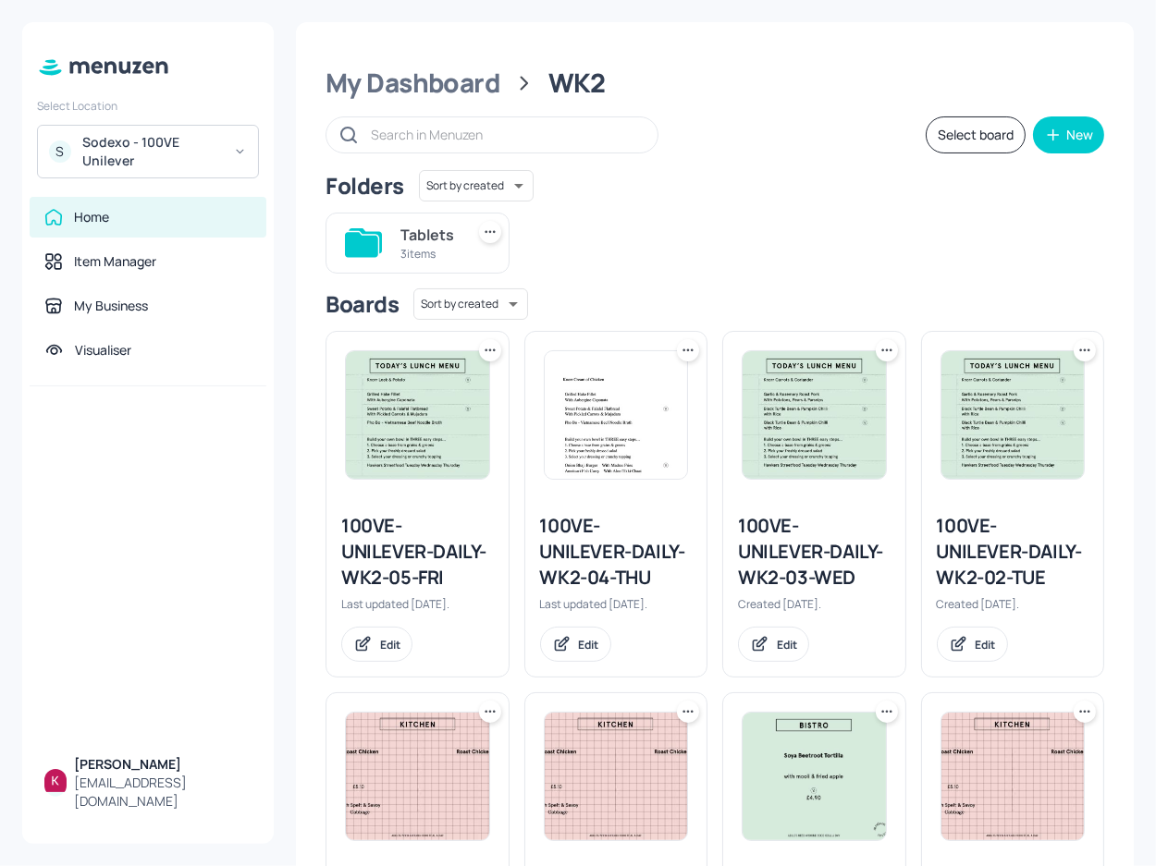
click at [428, 127] on input "text" at bounding box center [505, 134] width 268 height 27
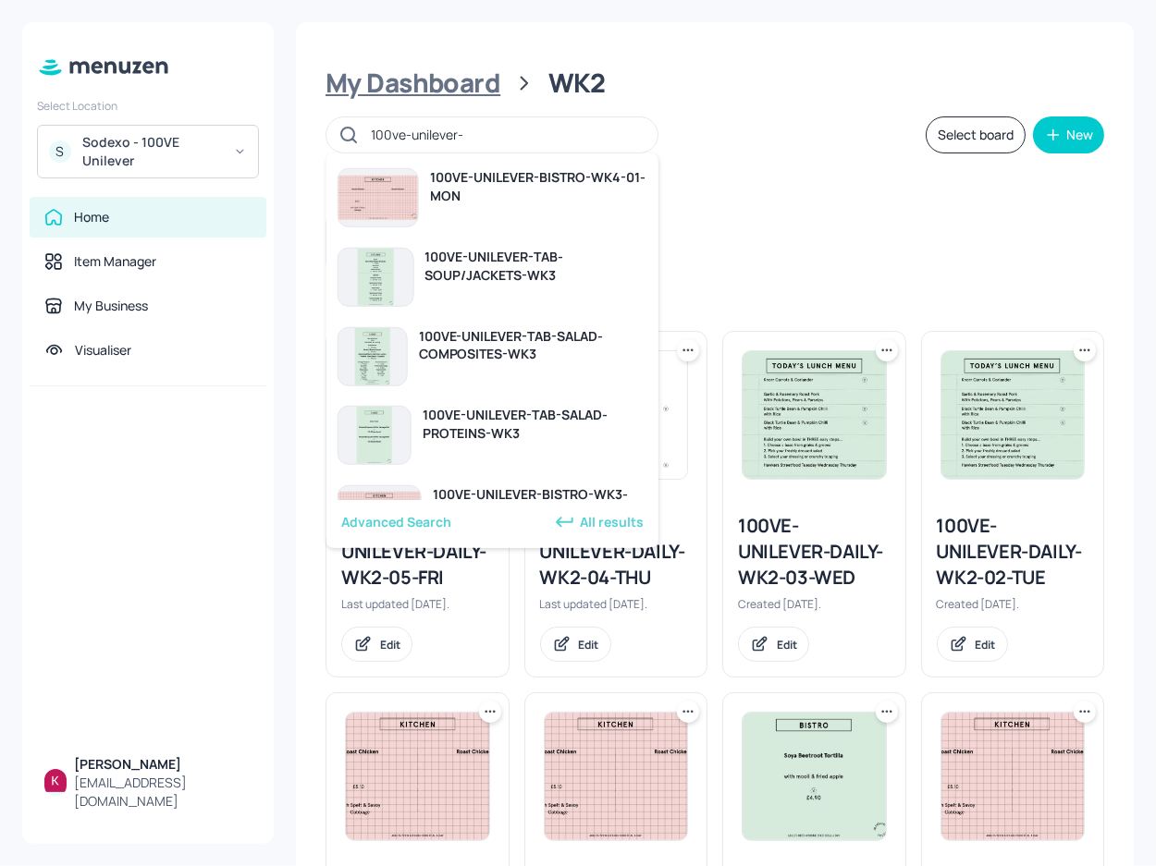
paste input "ư"
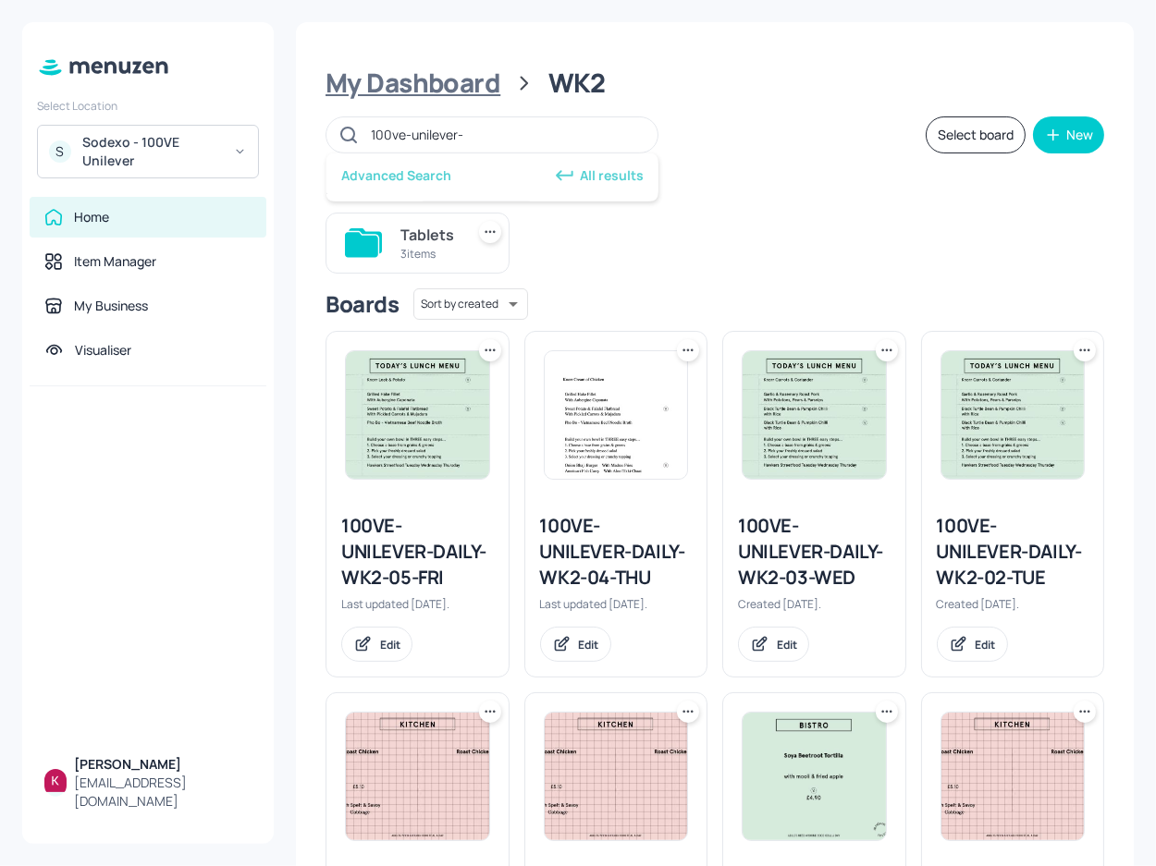
paste input "ư"
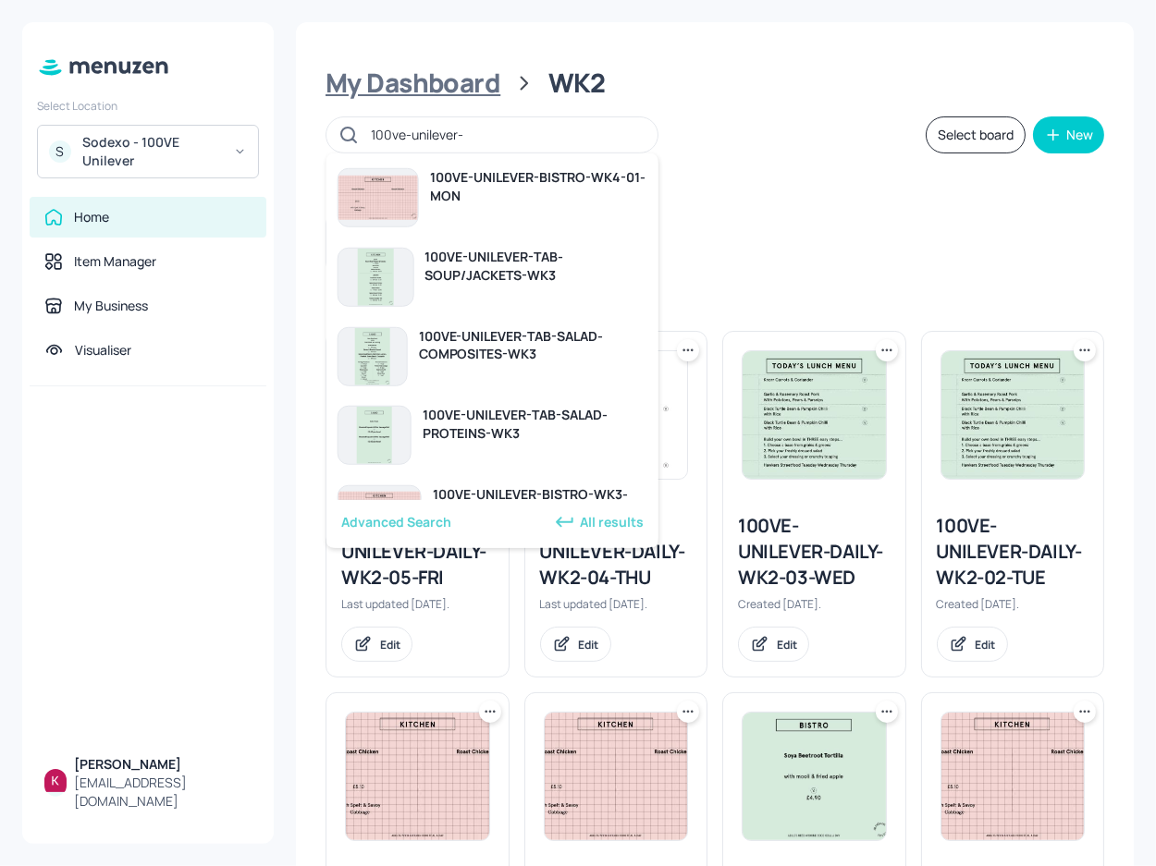
paste input "ư"
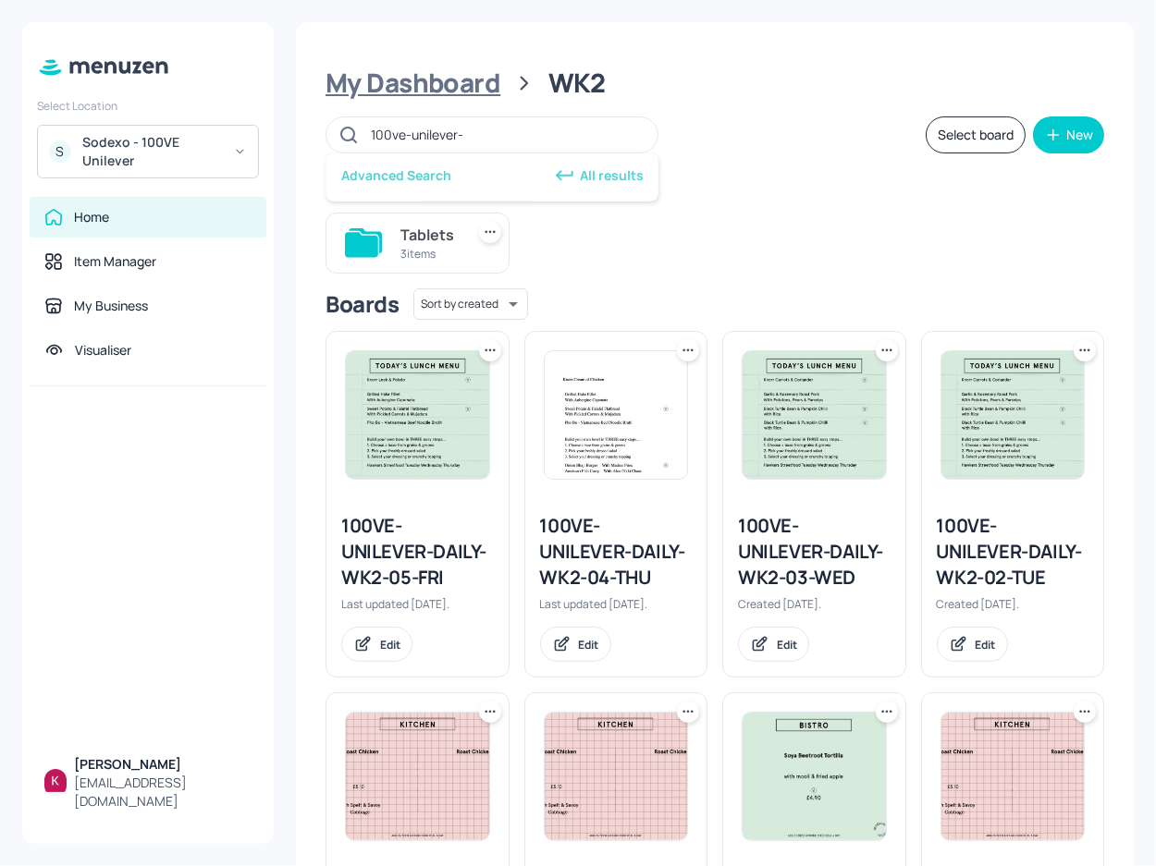
paste input "w"
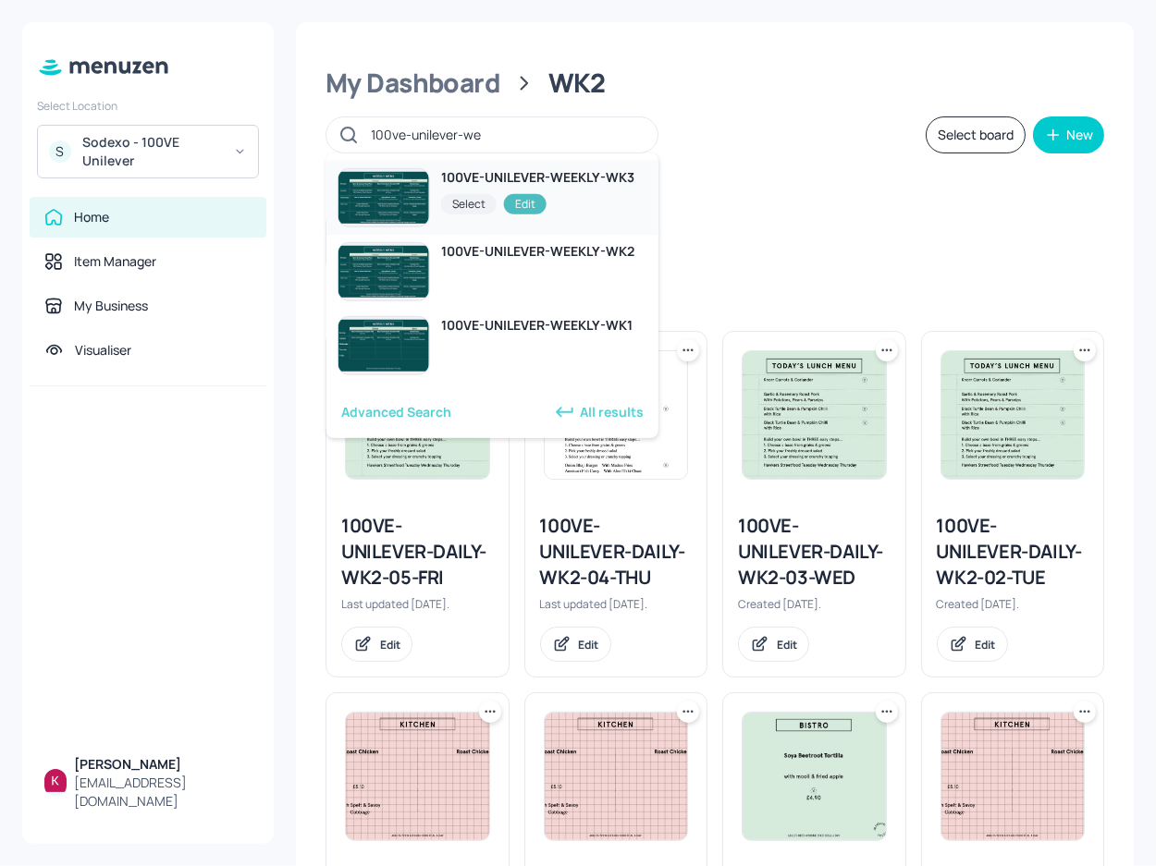
click at [605, 181] on div "100VE-UNILEVER-WEEKLY-WK3" at bounding box center [537, 177] width 193 height 18
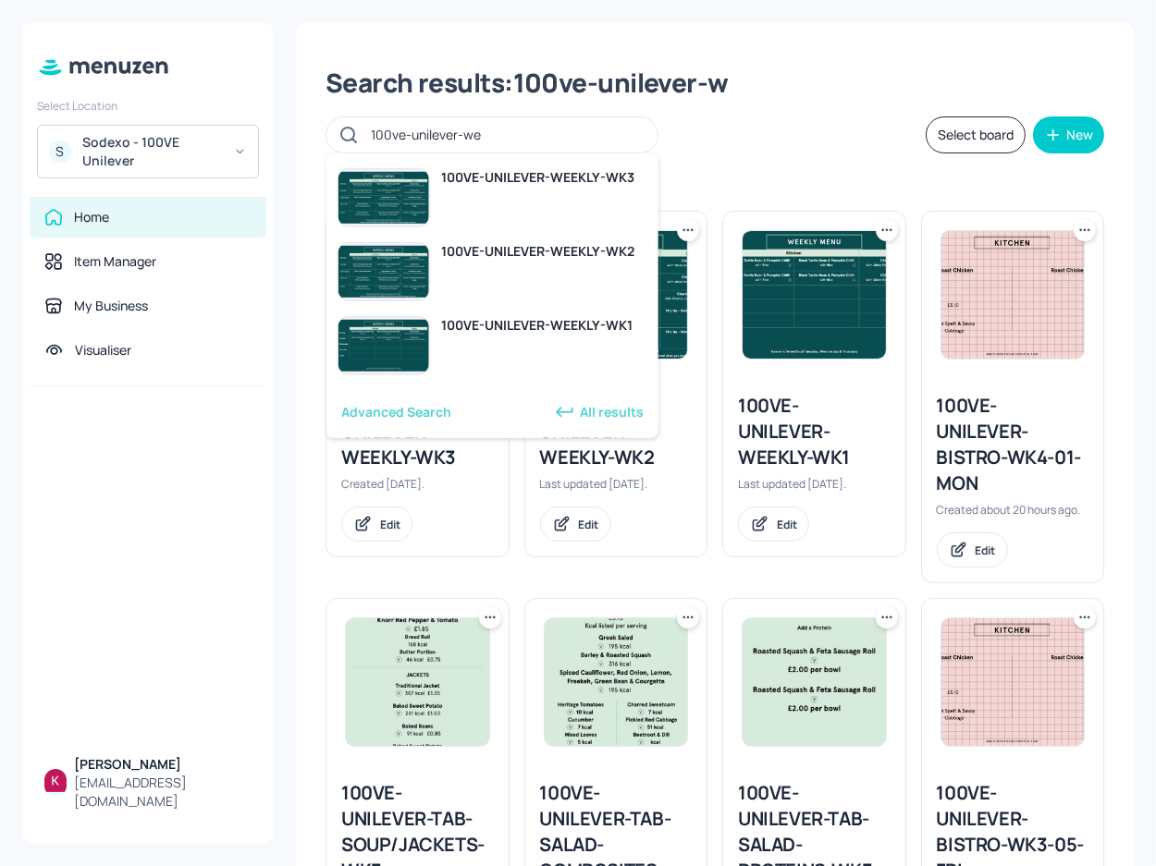
type input "100ve-unilever-we"
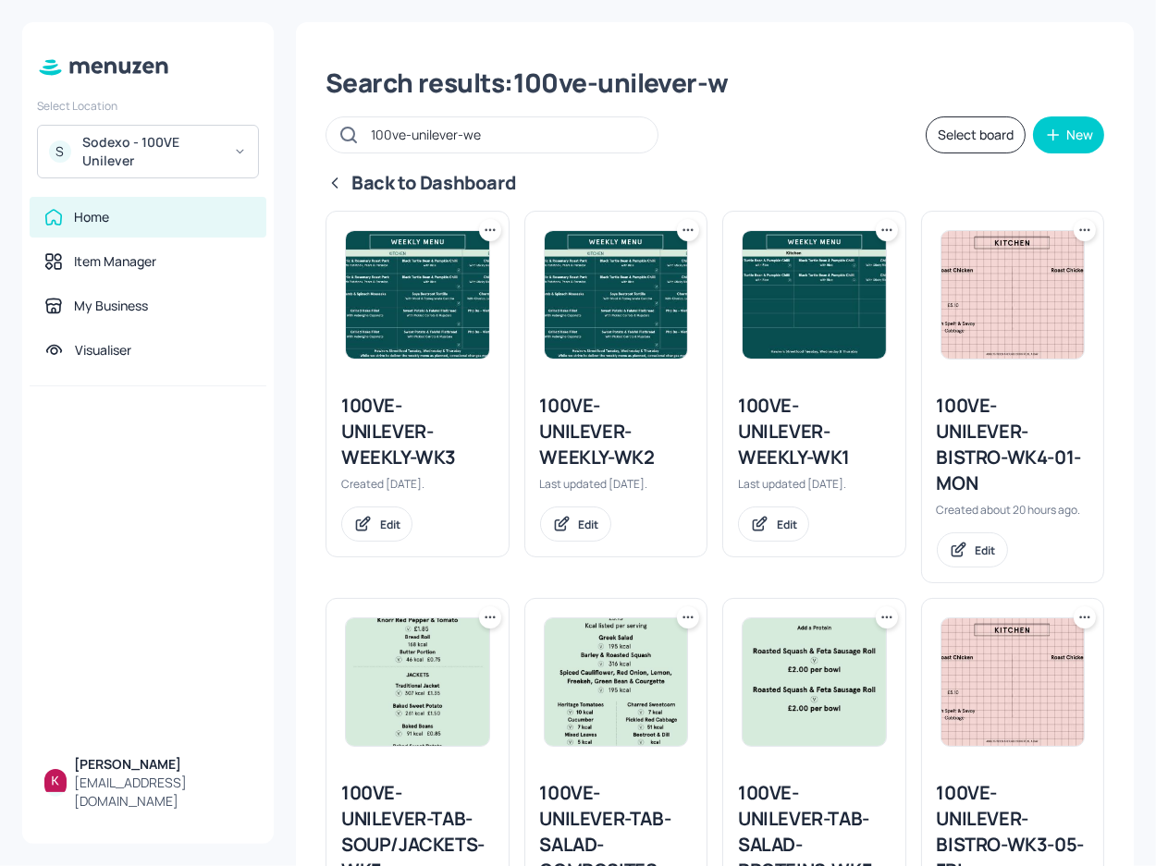
click at [485, 228] on icon at bounding box center [486, 229] width 3 height 3
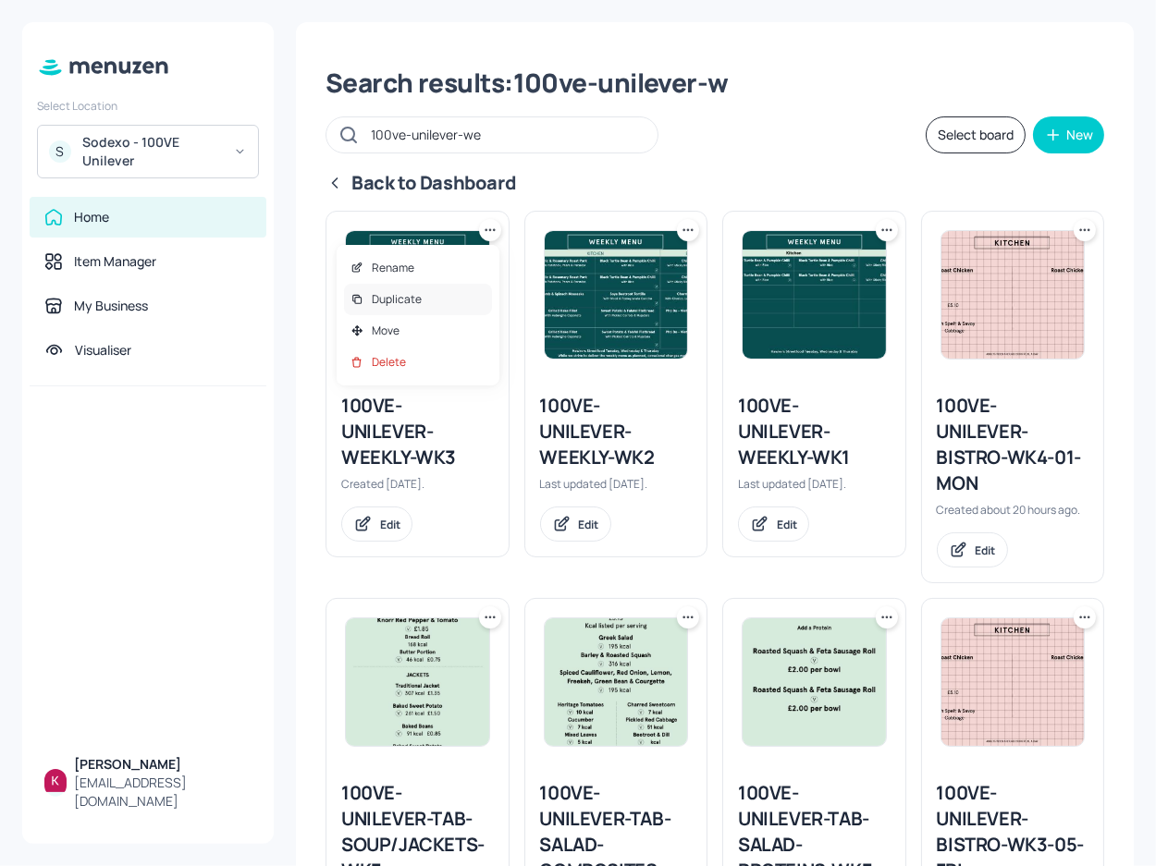
click at [419, 307] on p "Duplicate" at bounding box center [397, 299] width 50 height 17
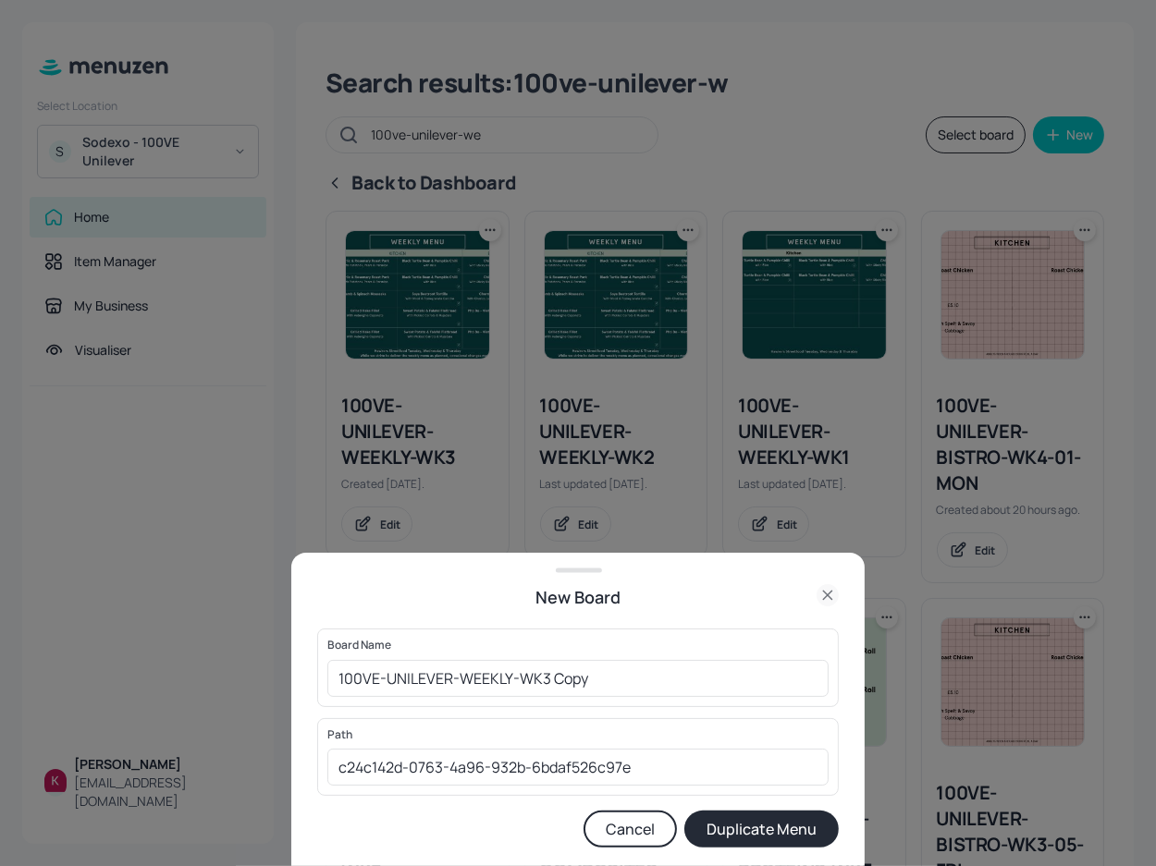
click at [809, 832] on button "Duplicate Menu" at bounding box center [761, 829] width 154 height 37
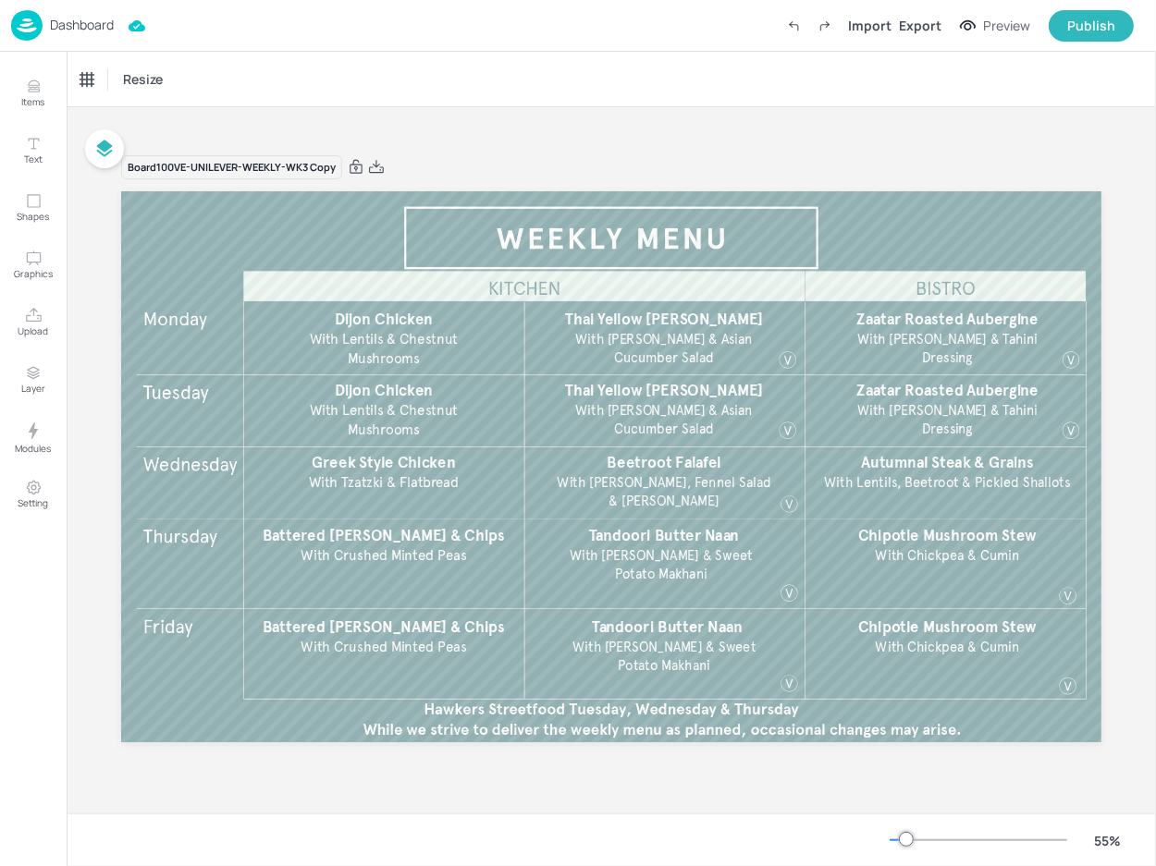
drag, startPoint x: 375, startPoint y: 162, endPoint x: 396, endPoint y: 238, distance: 78.8
click at [375, 162] on icon at bounding box center [376, 167] width 17 height 18
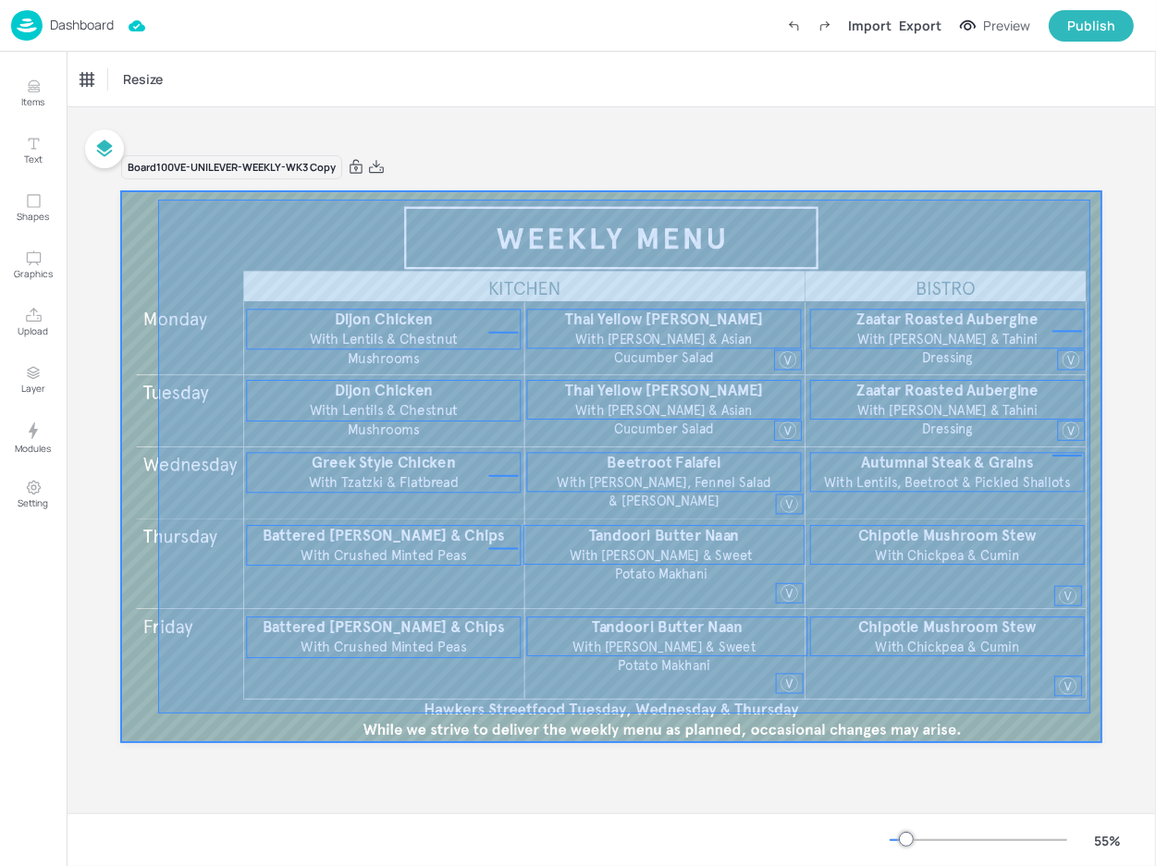
drag, startPoint x: 158, startPoint y: 200, endPoint x: 1090, endPoint y: 714, distance: 1064.5
click at [1090, 714] on div at bounding box center [611, 466] width 980 height 551
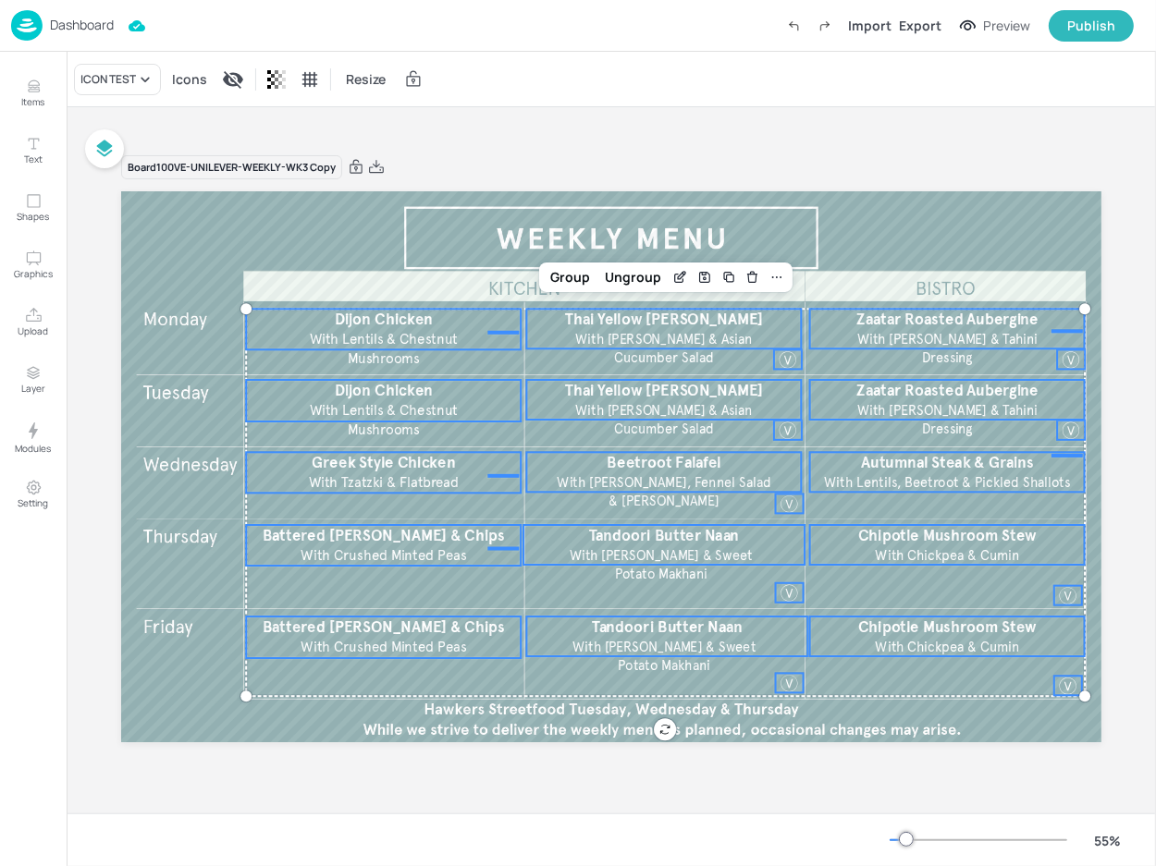
click at [478, 334] on p "With Lentils & Chestnut Mushrooms" at bounding box center [383, 349] width 215 height 39
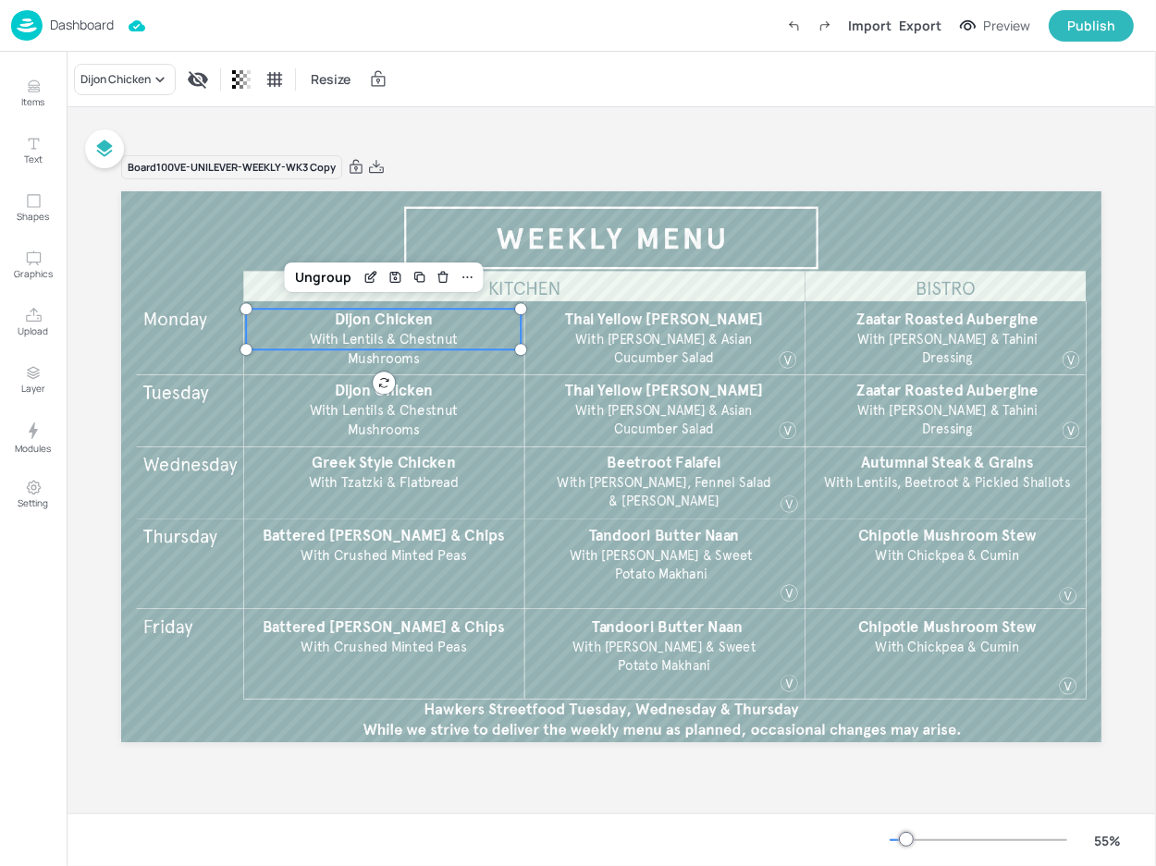
click at [485, 334] on p "With Lentils & Chestnut Mushrooms" at bounding box center [383, 349] width 215 height 39
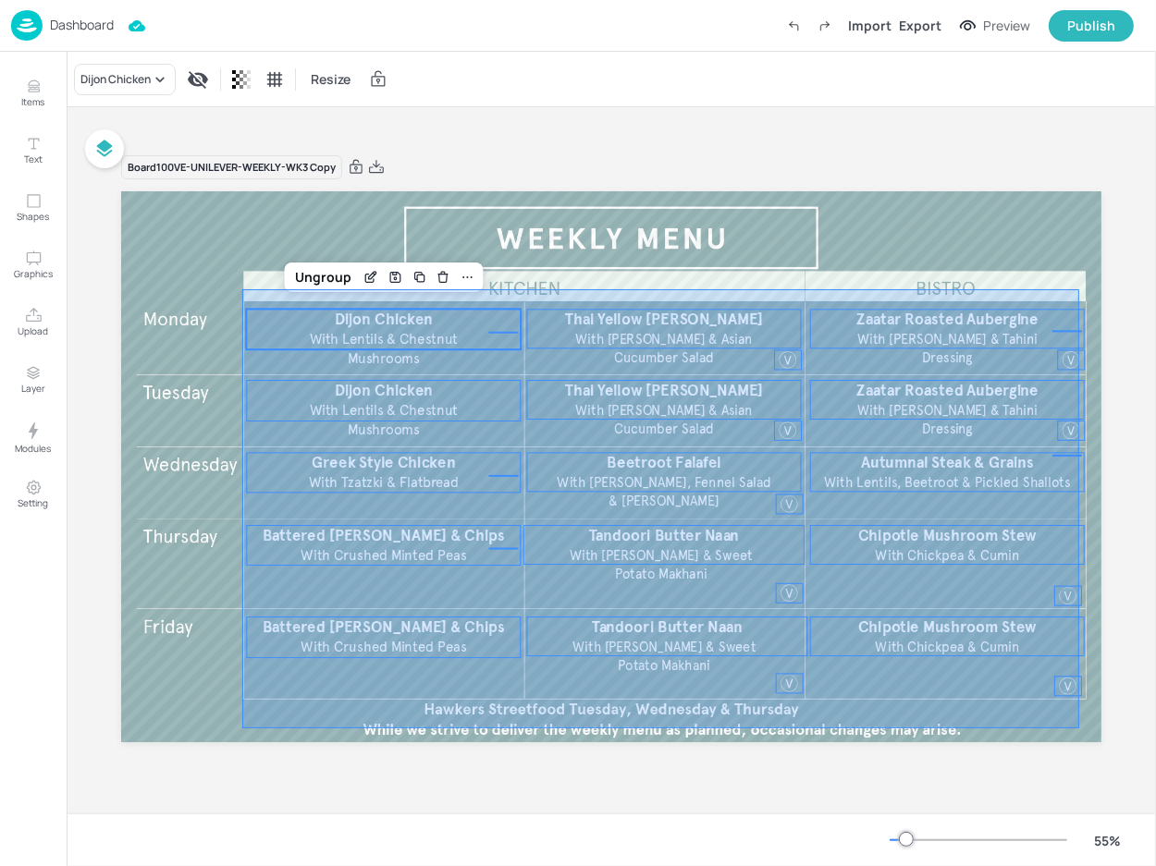
drag, startPoint x: 1079, startPoint y: 729, endPoint x: 242, endPoint y: 289, distance: 945.1
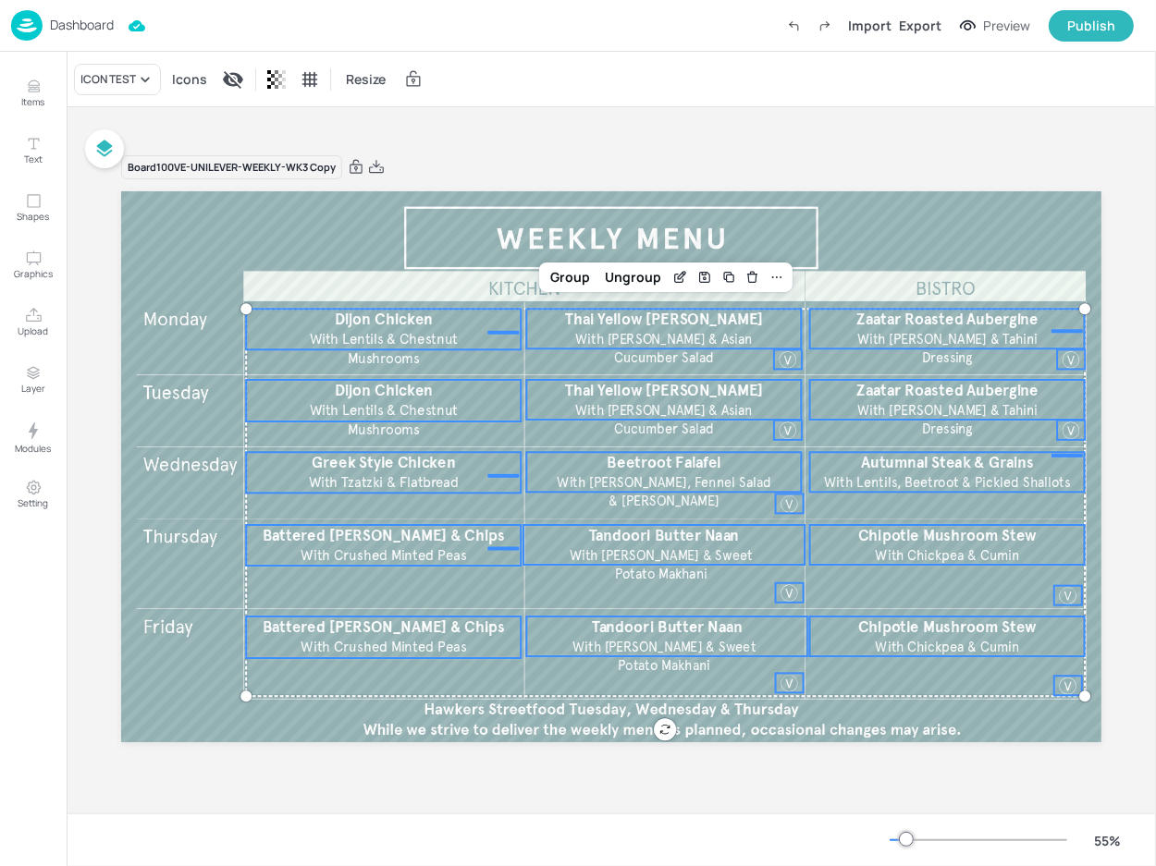
click at [644, 119] on div "Board 100VE-UNILEVER-WEEKLY-WK3 Copy Thai Yellow Curry With Jasmine Rice & Asia…" at bounding box center [611, 460] width 1089 height 706
click at [496, 107] on div "Board 100VE-UNILEVER-WEEKLY-WK3 Copy Thai Yellow Curry With Jasmine Rice & Asia…" at bounding box center [611, 460] width 1089 height 706
click at [582, 150] on div "Board 100VE-UNILEVER-WEEKLY-WK3 Copy Thai Yellow Curry With Jasmine Rice & Asia…" at bounding box center [611, 460] width 980 height 657
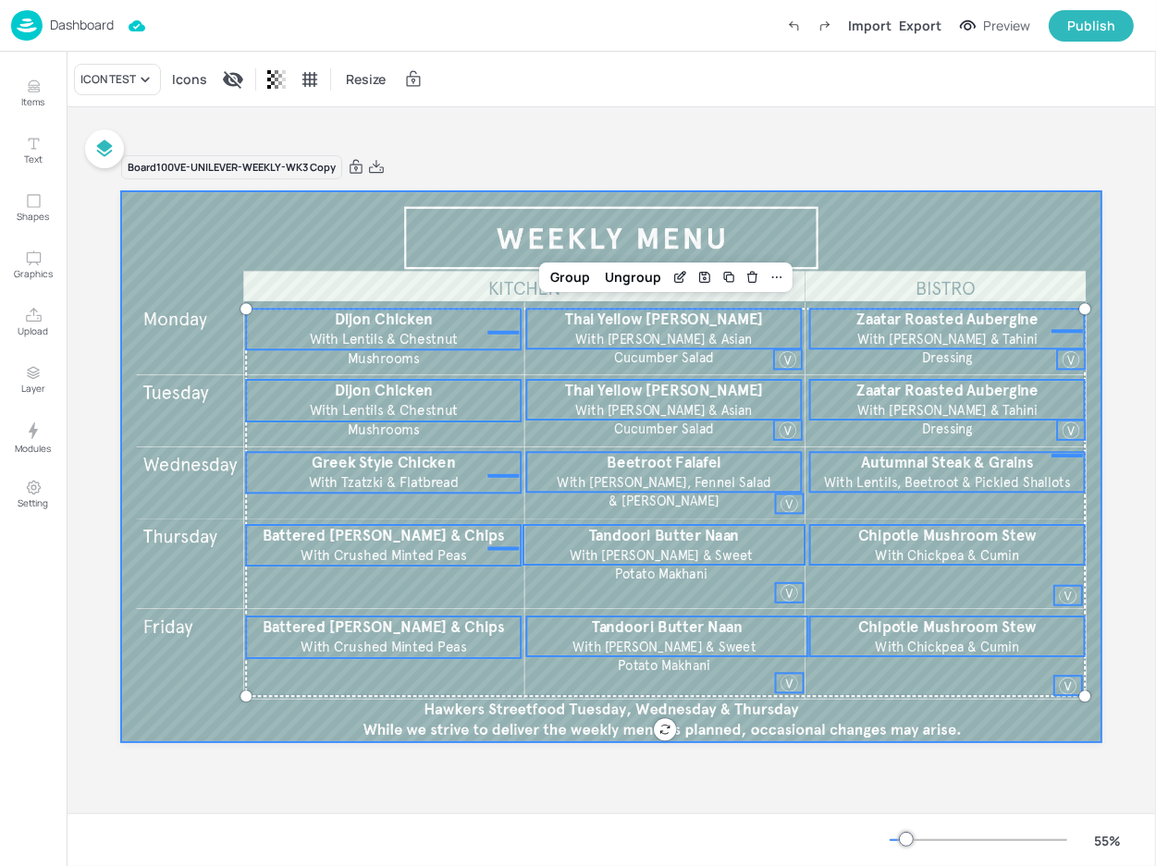
click at [151, 217] on div at bounding box center [611, 466] width 980 height 551
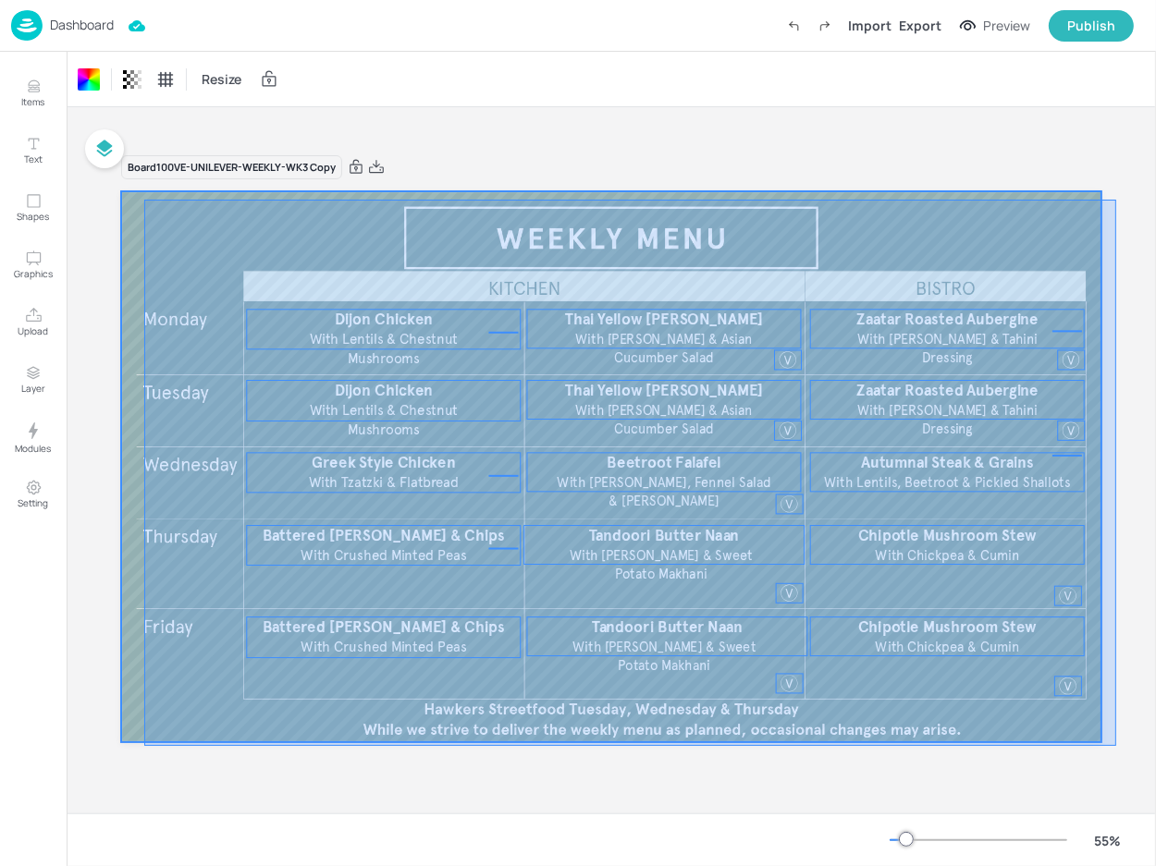
drag, startPoint x: 144, startPoint y: 200, endPoint x: 1095, endPoint y: 744, distance: 1095.6
click at [1103, 746] on div "Board 100VE-UNILEVER-WEEKLY-WK3 Copy Thai Yellow Curry With Jasmine Rice & Asia…" at bounding box center [611, 460] width 1084 height 657
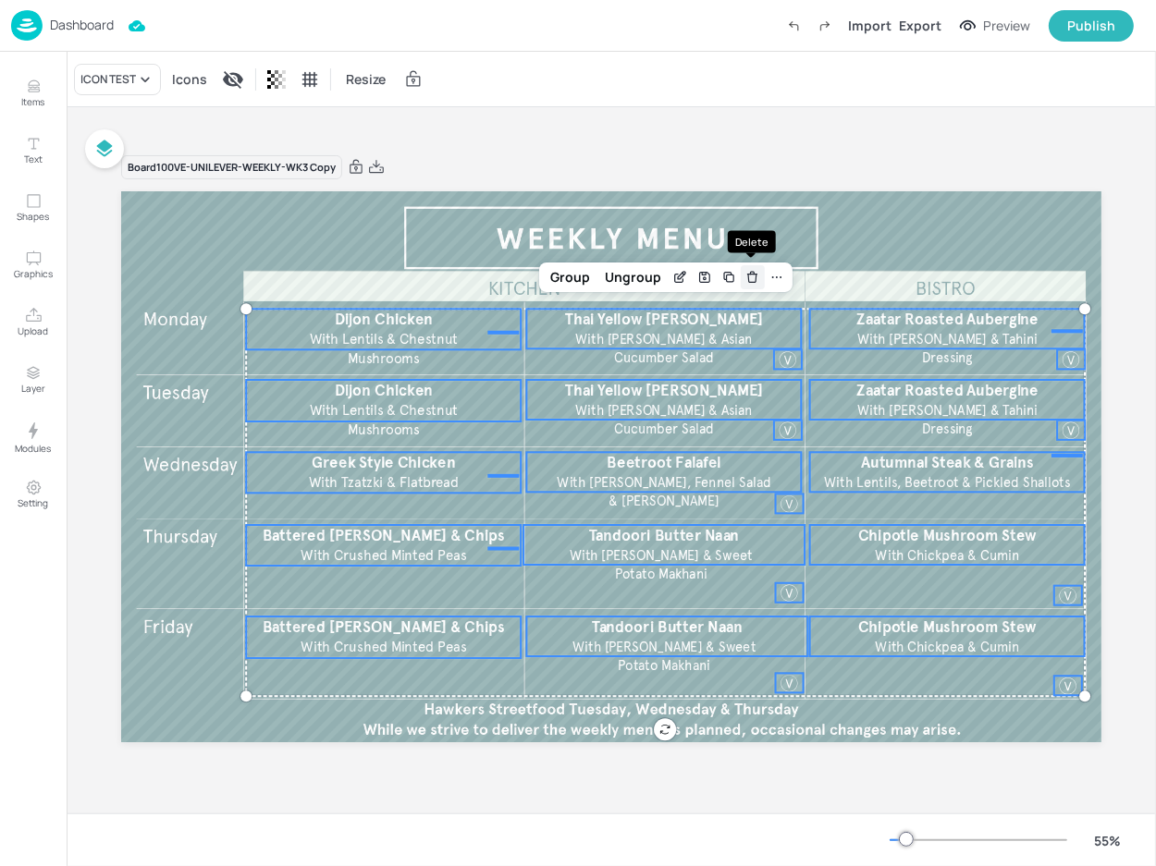
click at [746, 286] on div "Delete" at bounding box center [753, 277] width 24 height 24
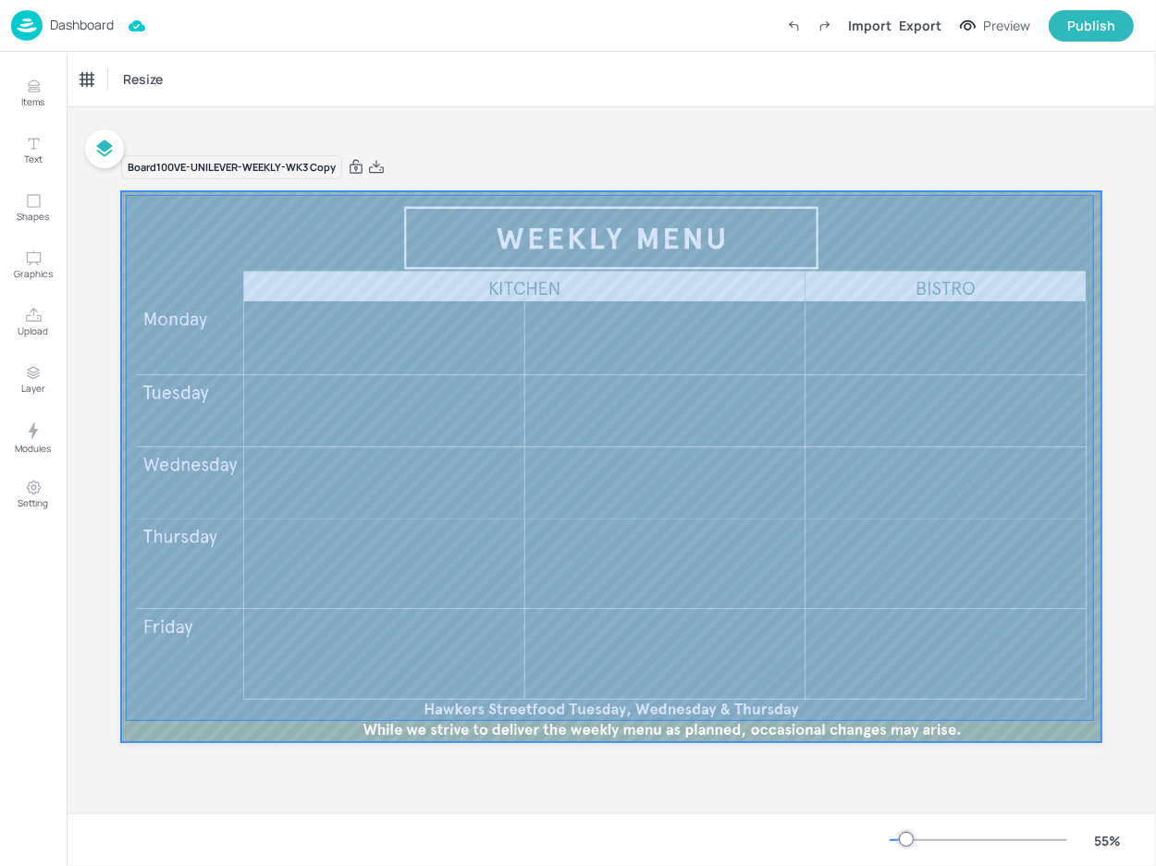
drag, startPoint x: 126, startPoint y: 195, endPoint x: 1097, endPoint y: 721, distance: 1104.4
click at [1097, 721] on div at bounding box center [611, 466] width 980 height 551
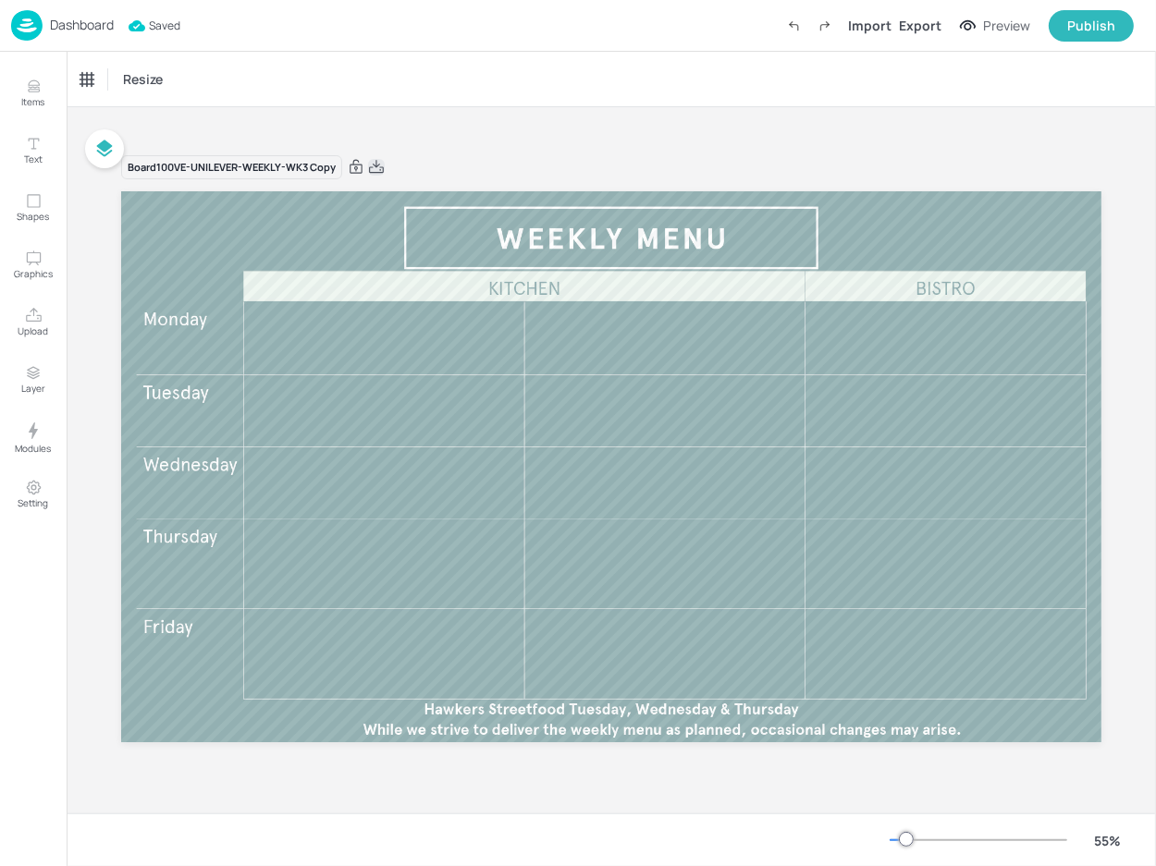
click at [379, 172] on icon at bounding box center [376, 166] width 15 height 13
click at [515, 140] on div "Board 100VE-UNILEVER-WEEKLY-WK3 Copy" at bounding box center [611, 460] width 980 height 657
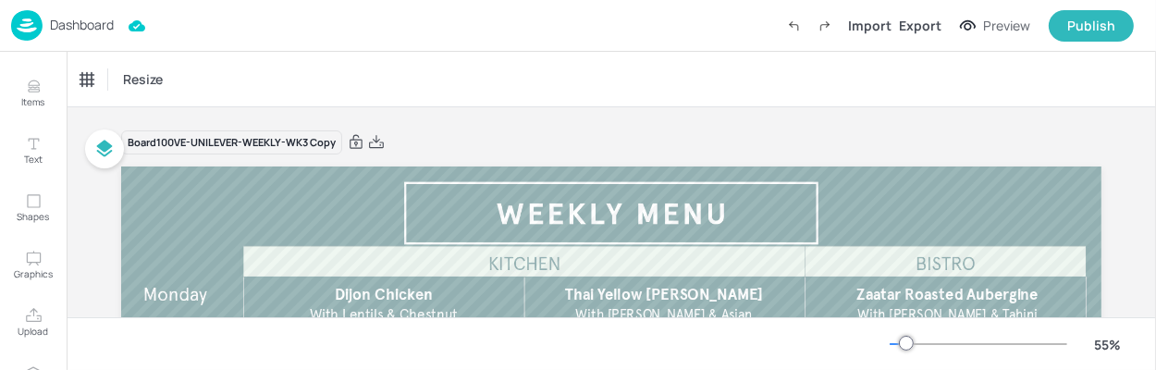
drag, startPoint x: 373, startPoint y: 150, endPoint x: 272, endPoint y: 369, distance: 241.2
click at [373, 149] on icon at bounding box center [376, 142] width 17 height 18
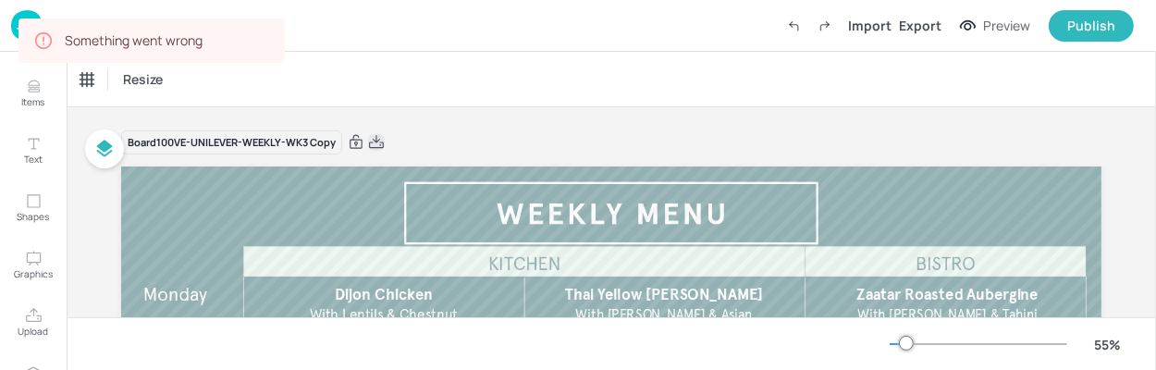
click at [379, 144] on icon at bounding box center [376, 141] width 15 height 13
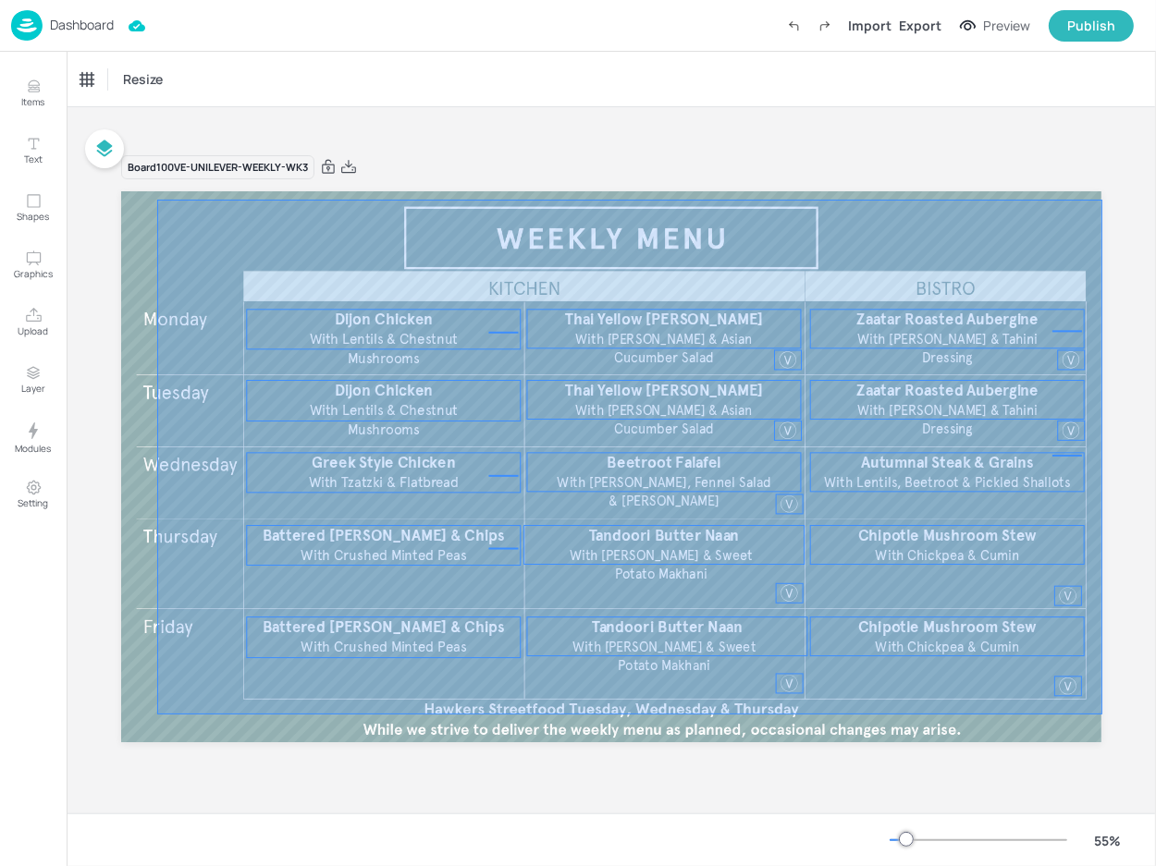
drag, startPoint x: 158, startPoint y: 200, endPoint x: 1102, endPoint y: 715, distance: 1075.5
click at [1102, 715] on div "Board 100VE-UNILEVER-WEEKLY-WK3 Thai Yellow [PERSON_NAME] With Jasmine Rice & A…" at bounding box center [611, 460] width 1084 height 657
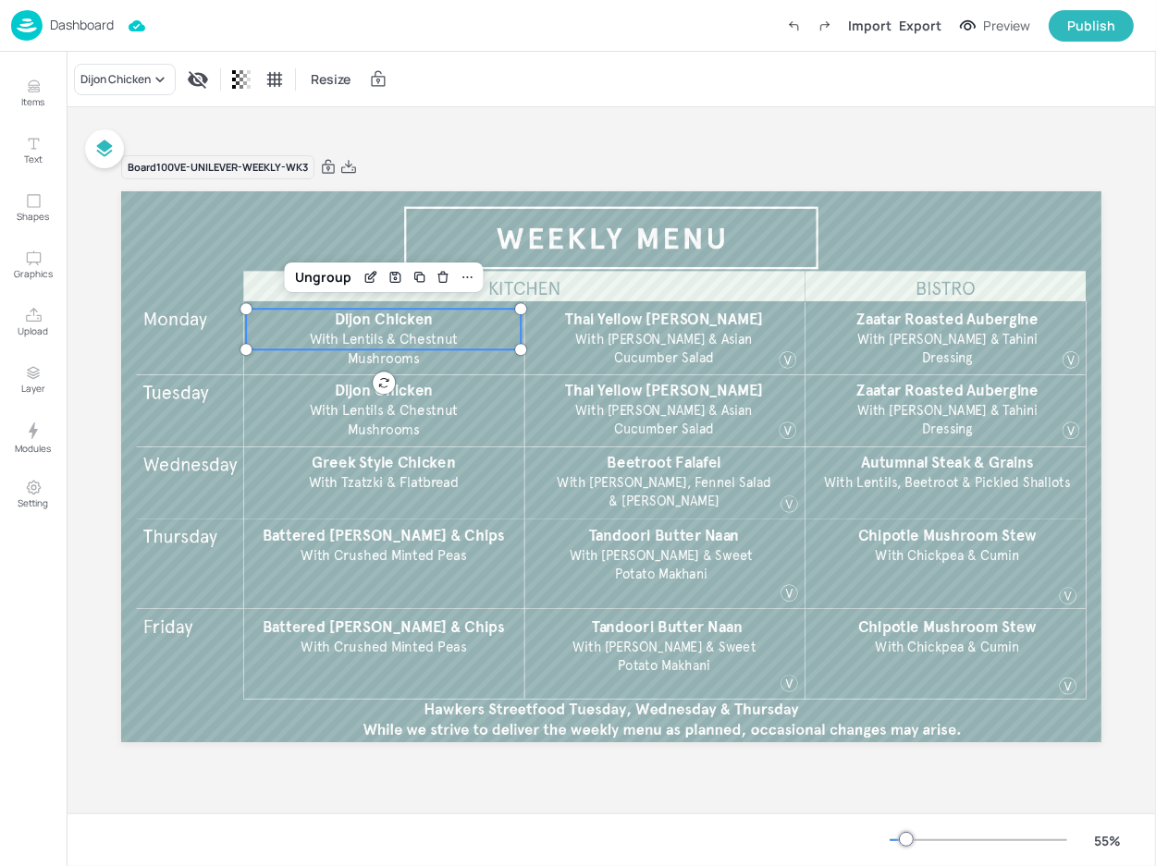
click at [377, 332] on span "With Lentils & Chestnut Mushrooms" at bounding box center [384, 349] width 148 height 37
click at [128, 82] on div "Dijon Chicken" at bounding box center [115, 79] width 70 height 17
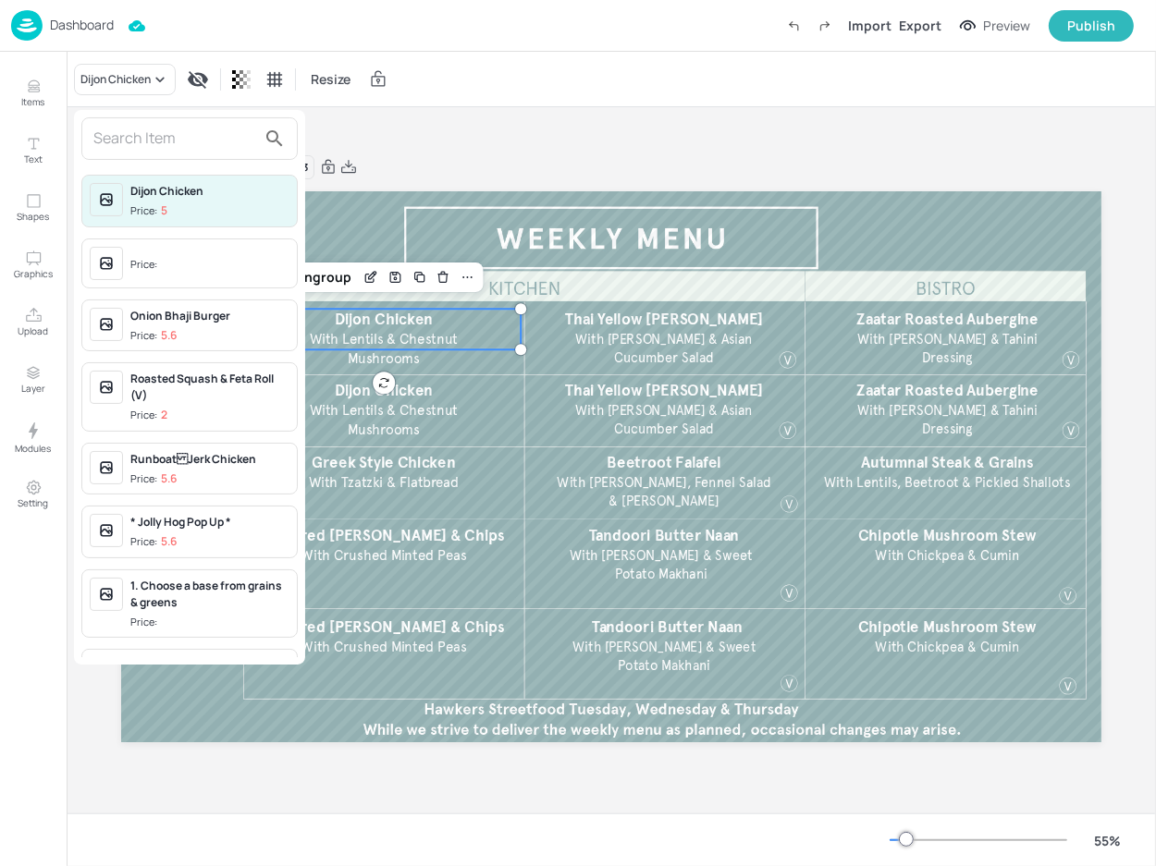
click at [522, 131] on div at bounding box center [578, 433] width 1156 height 866
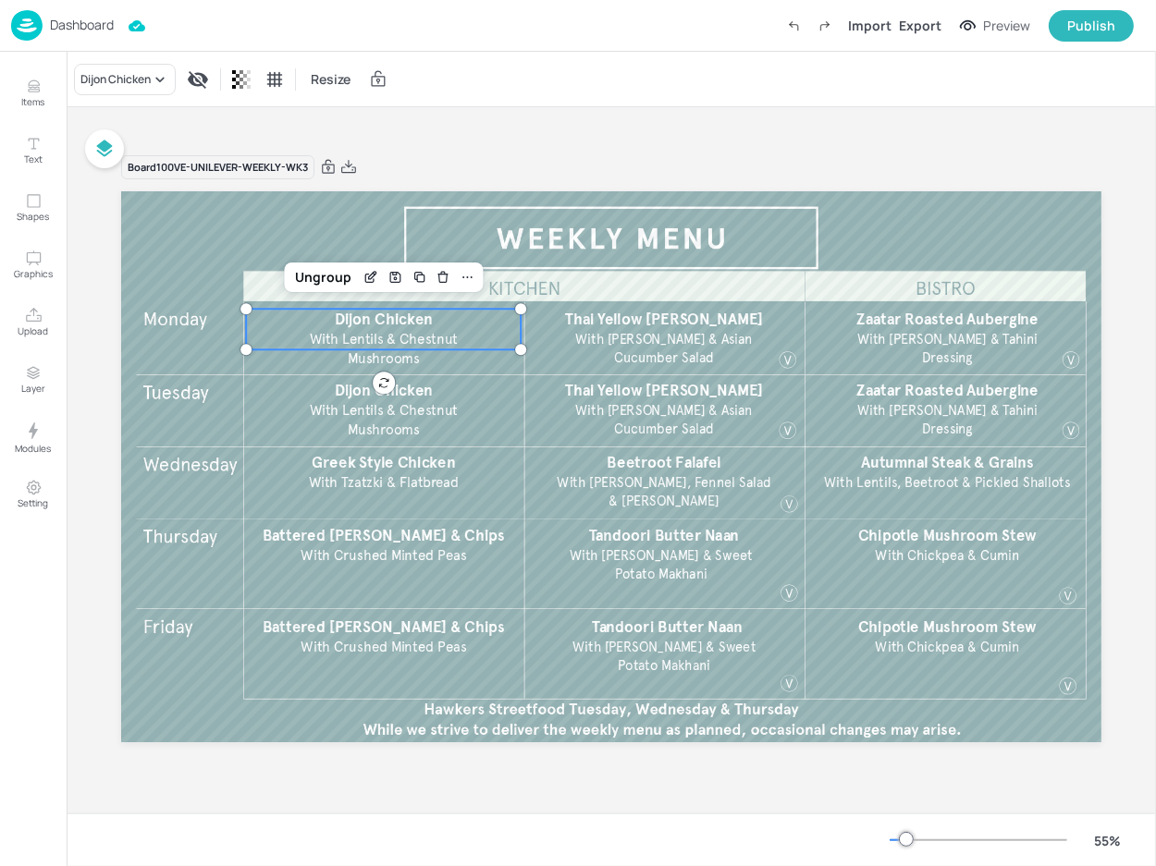
click at [745, 117] on div "Board 100VE-UNILEVER-WEEKLY-WK3 Thai Yellow [PERSON_NAME] With Jasmine Rice & A…" at bounding box center [611, 460] width 1089 height 706
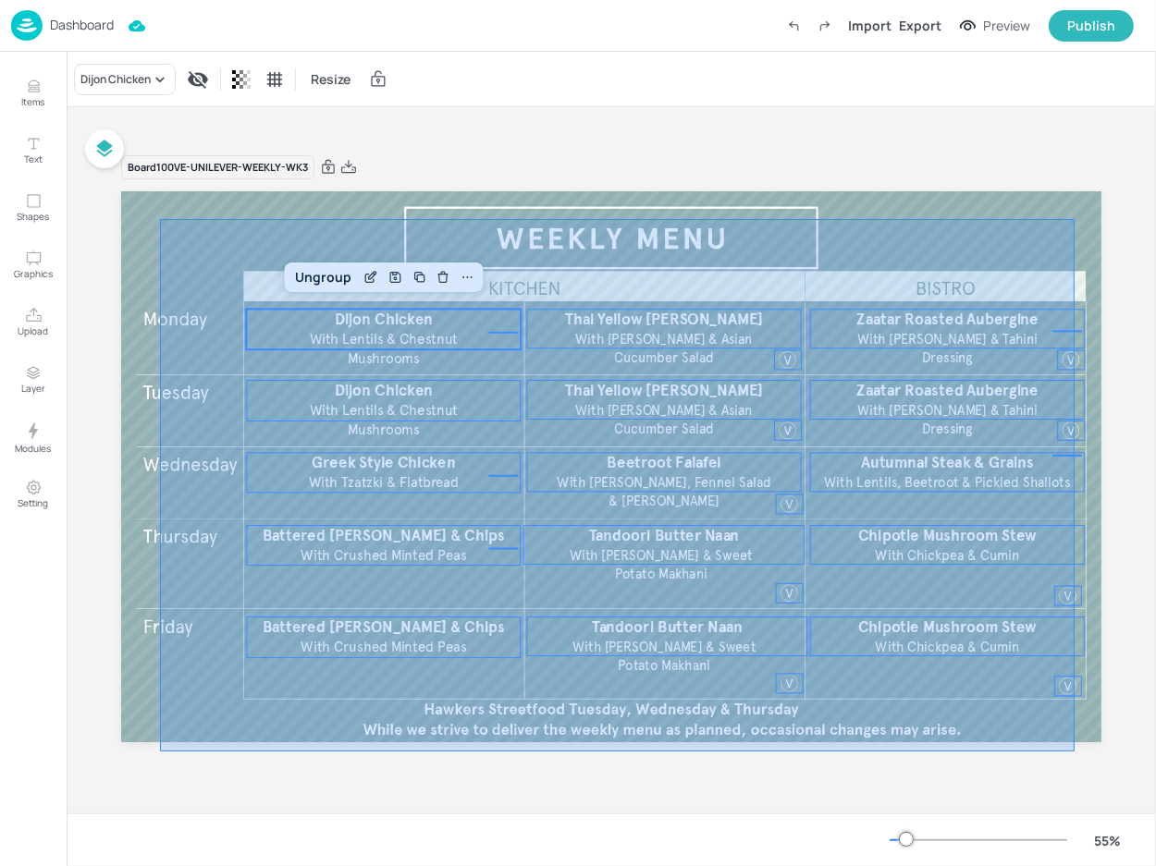
drag, startPoint x: 160, startPoint y: 219, endPoint x: 1075, endPoint y: 752, distance: 1058.4
click at [1075, 752] on div "Board 100VE-UNILEVER-WEEKLY-WK3 Thai Yellow [PERSON_NAME] With Jasmine Rice & A…" at bounding box center [611, 471] width 980 height 634
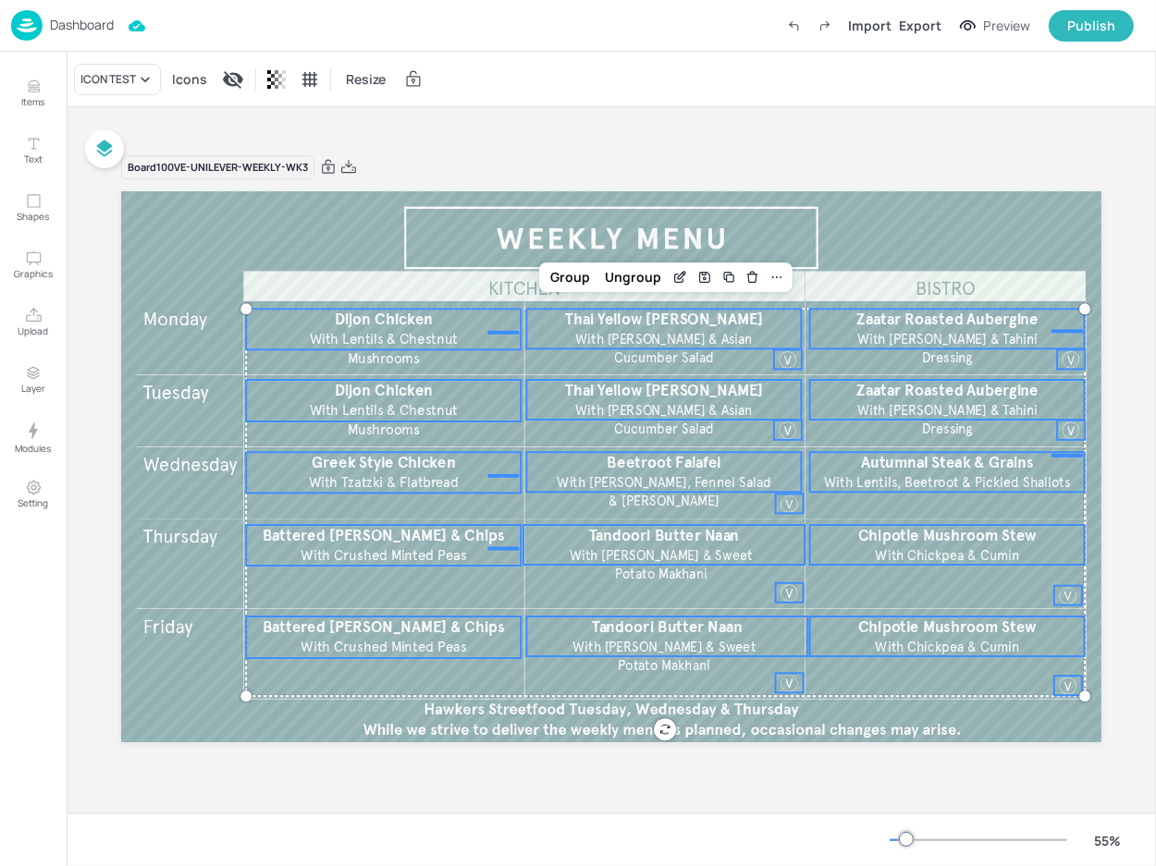
click at [907, 100] on div "ICON TEST Icons Resize" at bounding box center [611, 79] width 1089 height 55
click at [444, 121] on div "Board 100VE-UNILEVER-WEEKLY-WK3 Thai Yellow [PERSON_NAME] With Jasmine Rice & A…" at bounding box center [611, 460] width 1089 height 706
